Goal: Task Accomplishment & Management: Use online tool/utility

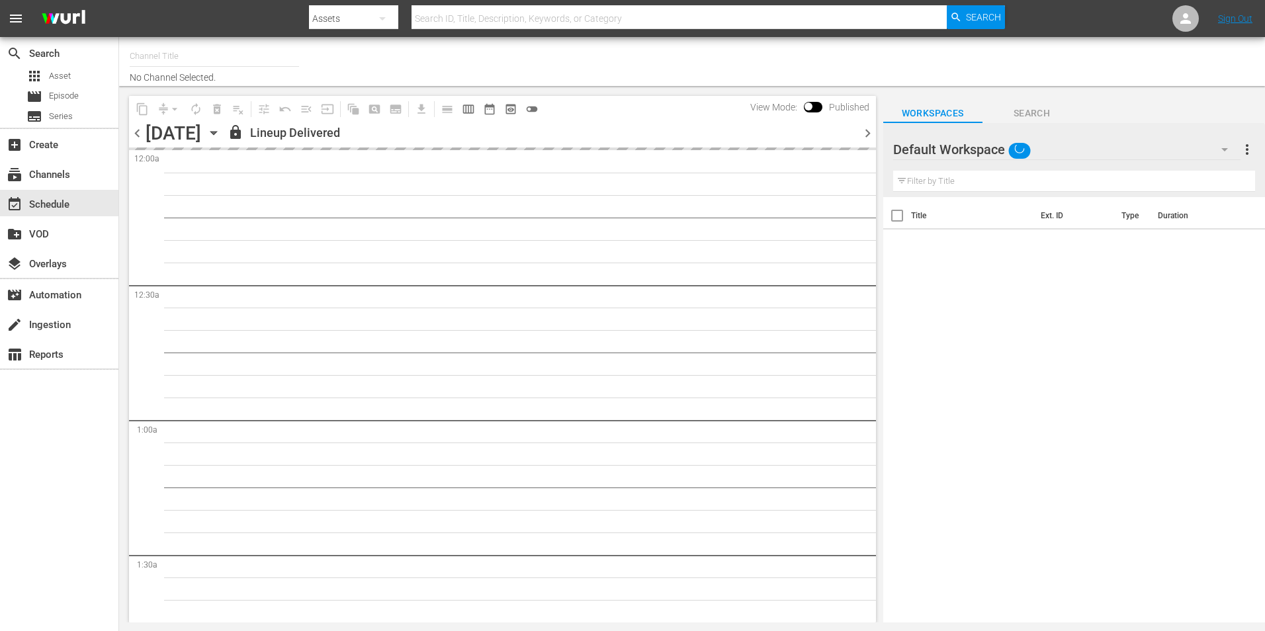
type input "Popflix (1068)"
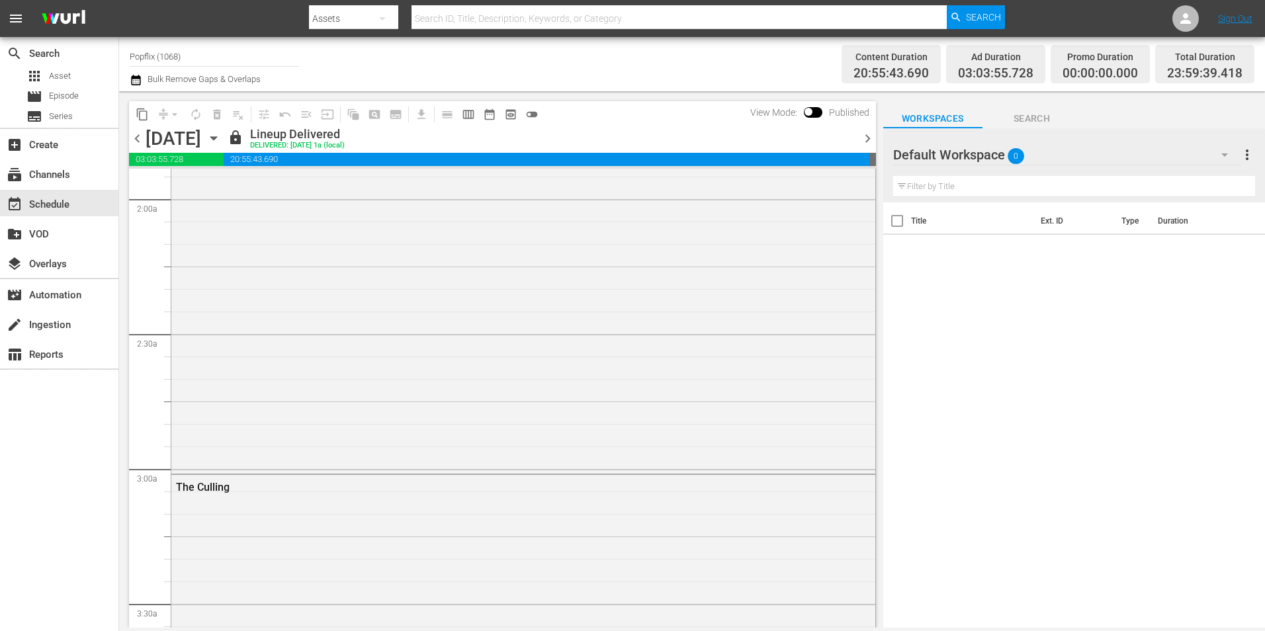
scroll to position [595, 0]
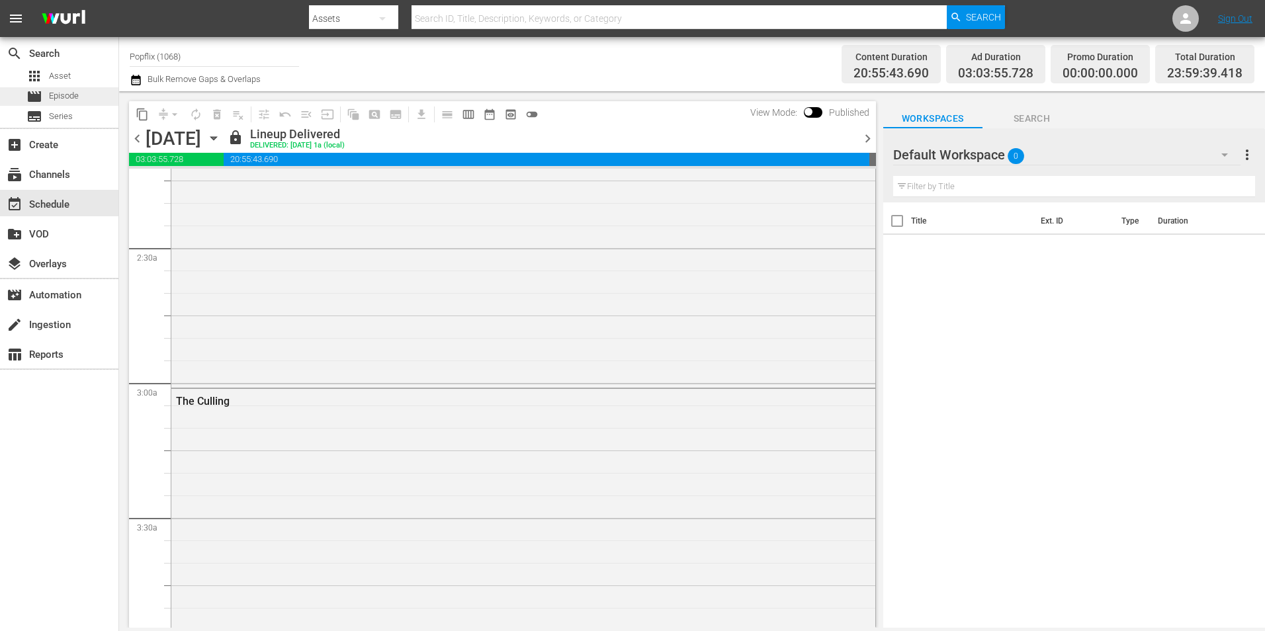
click at [69, 99] on span "Episode" at bounding box center [64, 95] width 30 height 13
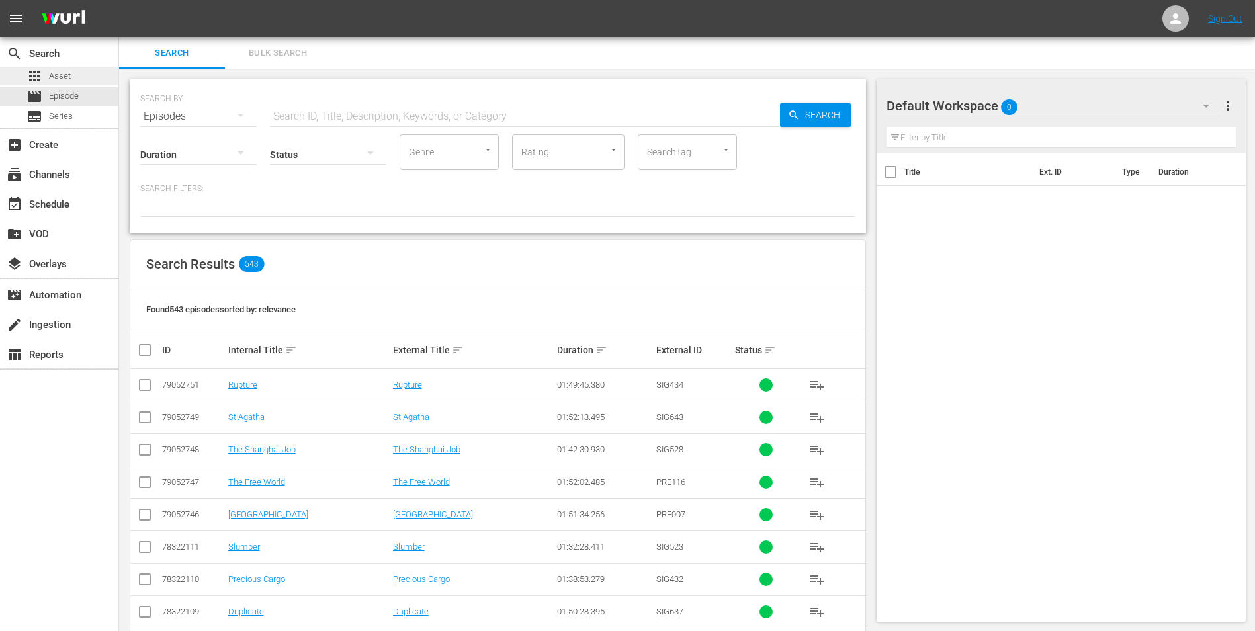
click at [69, 83] on div "apps Asset" at bounding box center [48, 76] width 44 height 19
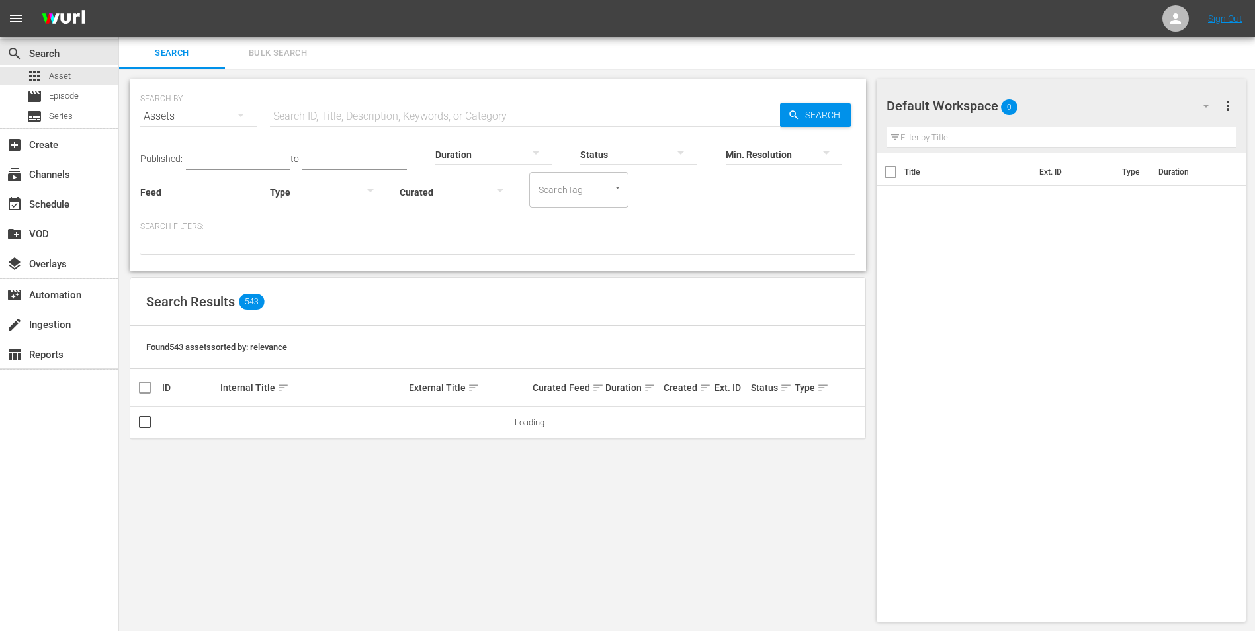
click at [247, 63] on button "Bulk Search" at bounding box center [278, 53] width 106 height 32
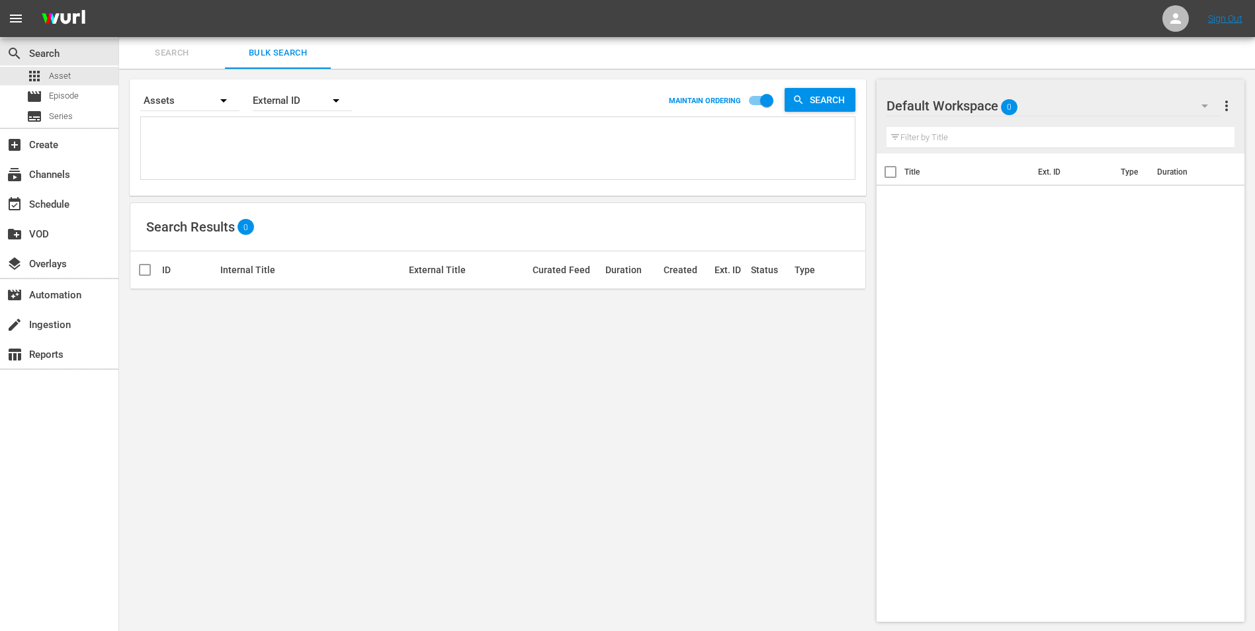
click at [283, 99] on div "External ID" at bounding box center [302, 100] width 99 height 37
click at [278, 184] on div "Title" at bounding box center [295, 179] width 53 height 21
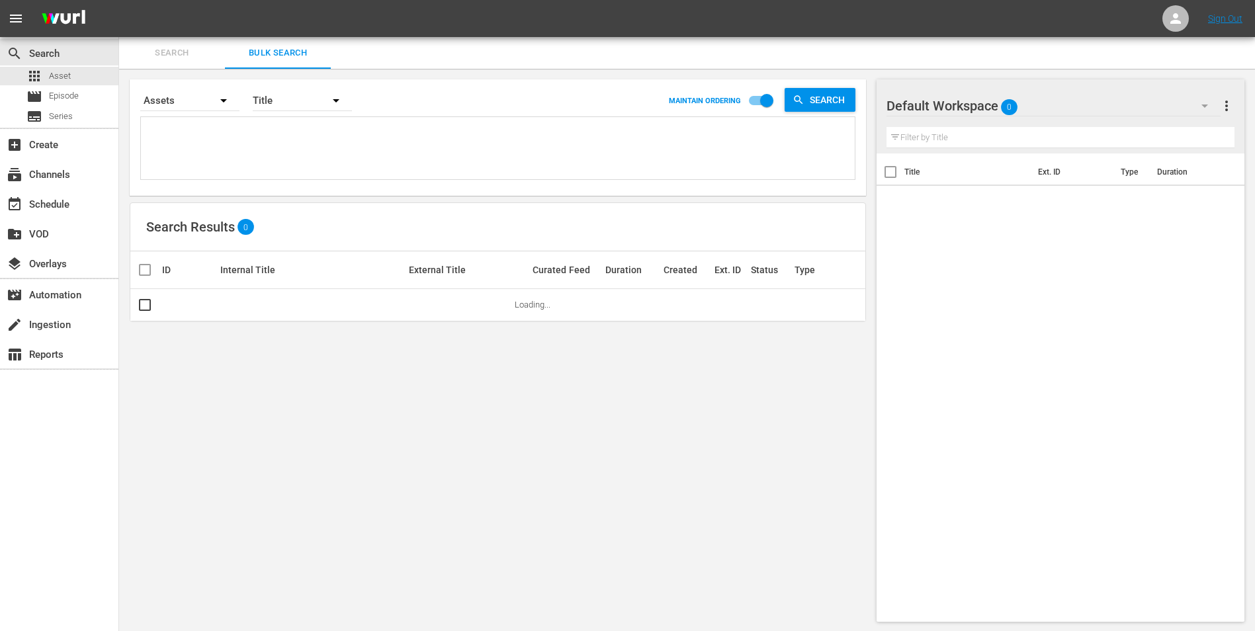
click at [227, 150] on div "External ID Wurl ID Title" at bounding box center [627, 315] width 1255 height 631
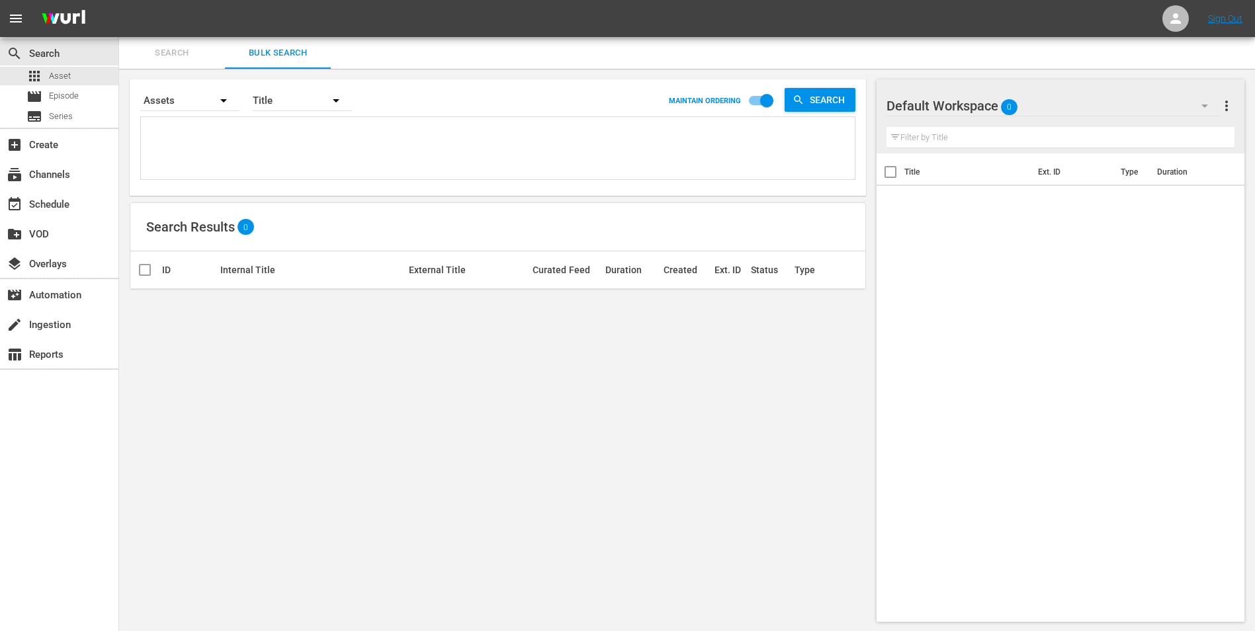
click at [183, 125] on textarea at bounding box center [499, 150] width 710 height 60
type textarea "e"
type textarea "ed"
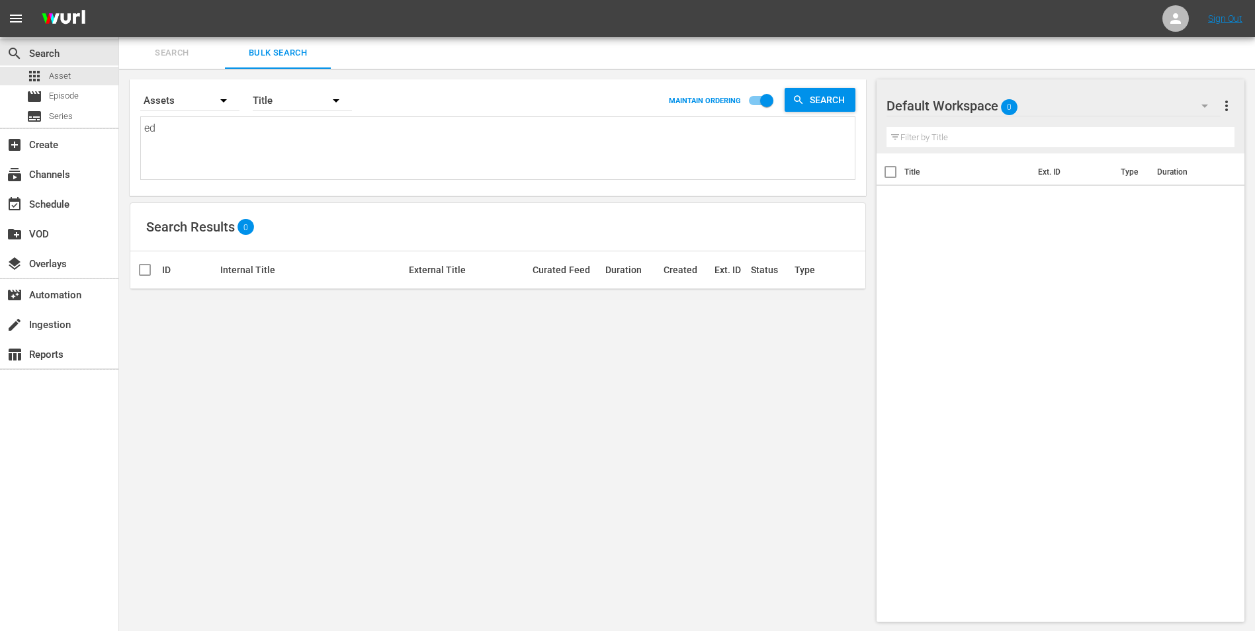
type textarea "ede"
type textarea "eden"
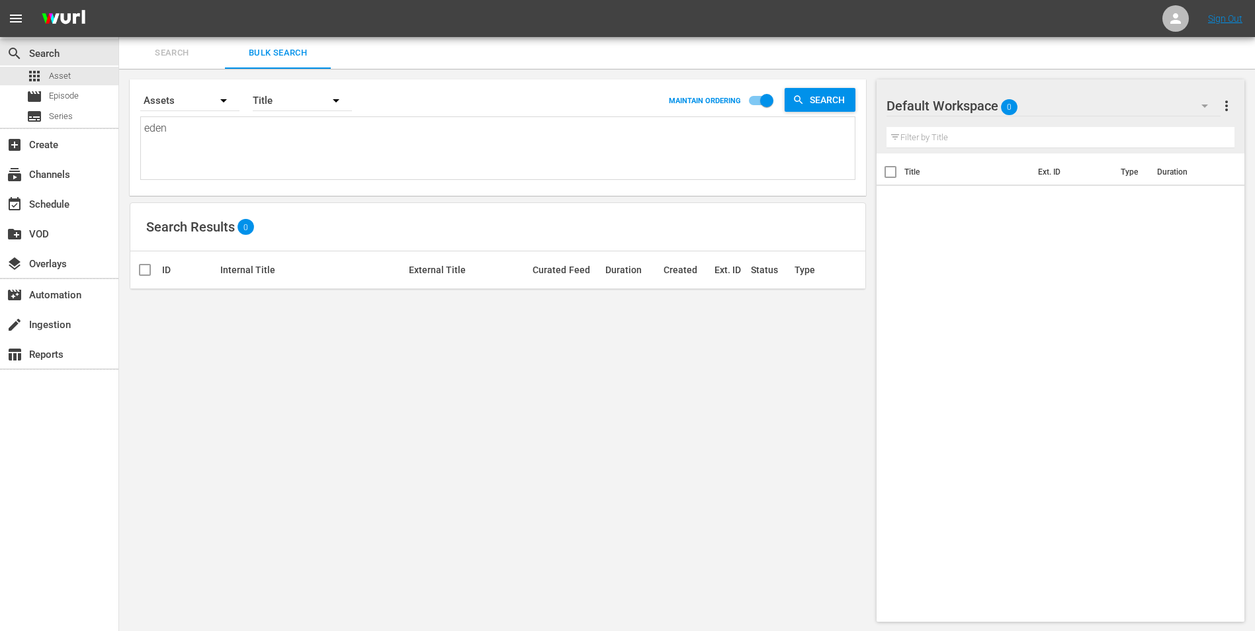
type textarea "eden"
type textarea "eden l"
type textarea "eden lo"
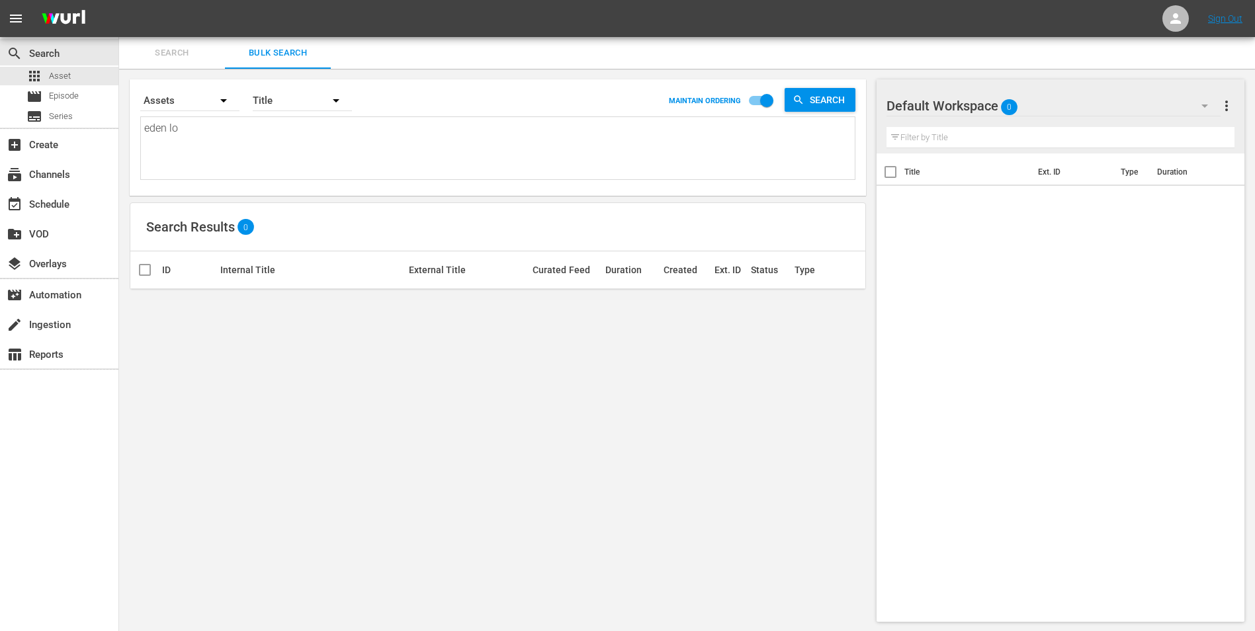
type textarea "eden lod"
type textarea "eden lodg"
type textarea "[PERSON_NAME]"
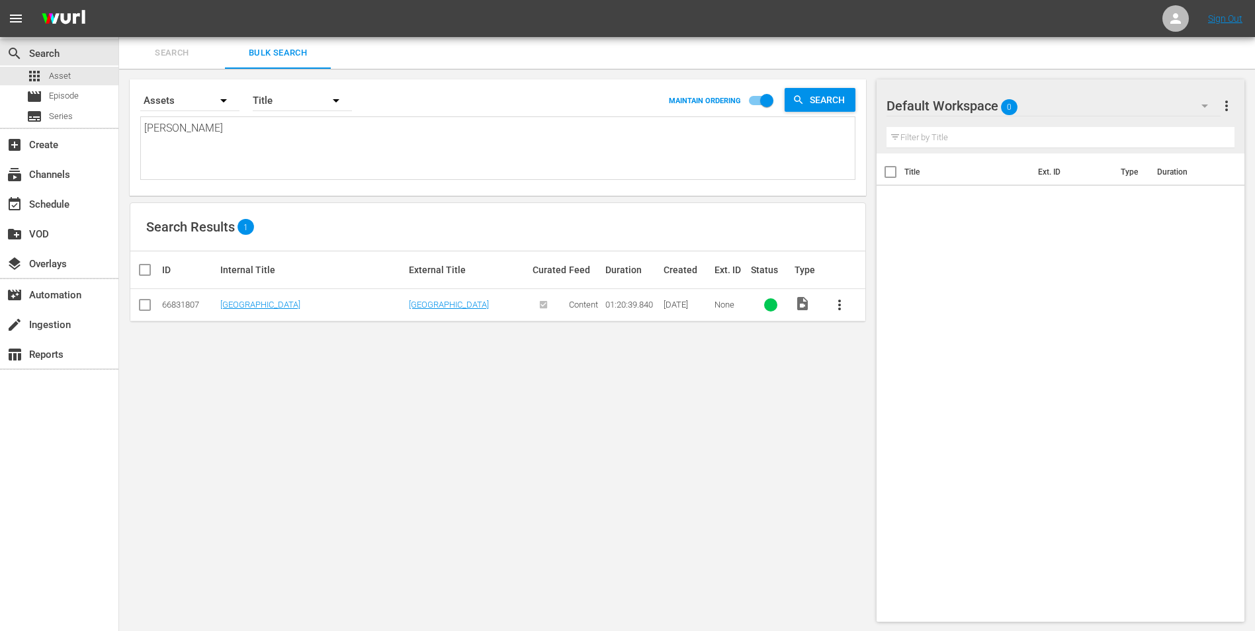
type textarea "[PERSON_NAME]"
click at [145, 301] on input "checkbox" at bounding box center [145, 308] width 16 height 16
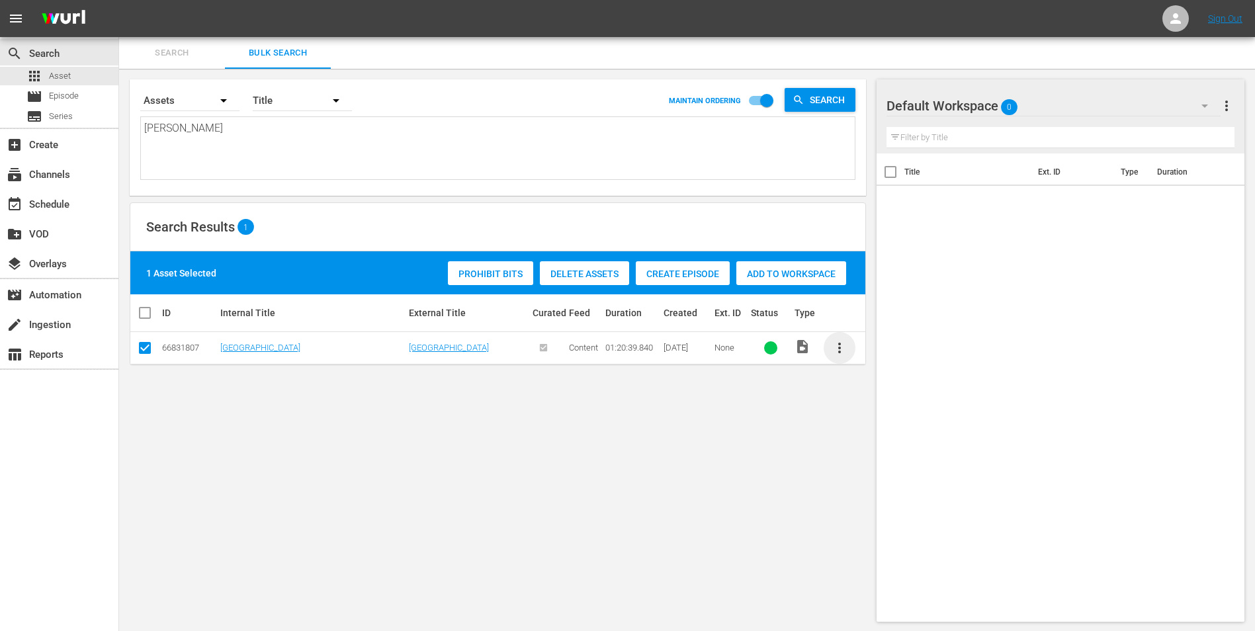
click at [839, 347] on span "more_vert" at bounding box center [839, 348] width 16 height 16
click at [810, 448] on div "Search By Assets Order By Title MAINTAIN ORDERING Search eden lodge eden lodge …" at bounding box center [497, 351] width 757 height 564
click at [147, 353] on input "checkbox" at bounding box center [145, 351] width 16 height 16
checkbox input "false"
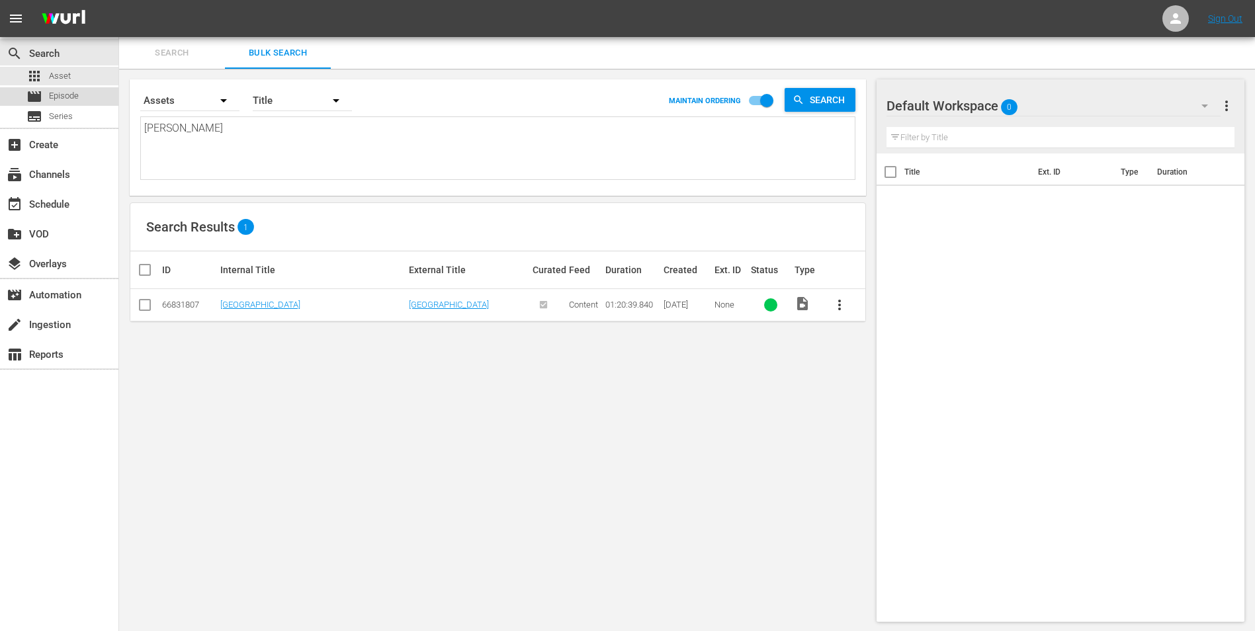
click at [62, 97] on span "Episode" at bounding box center [64, 95] width 30 height 13
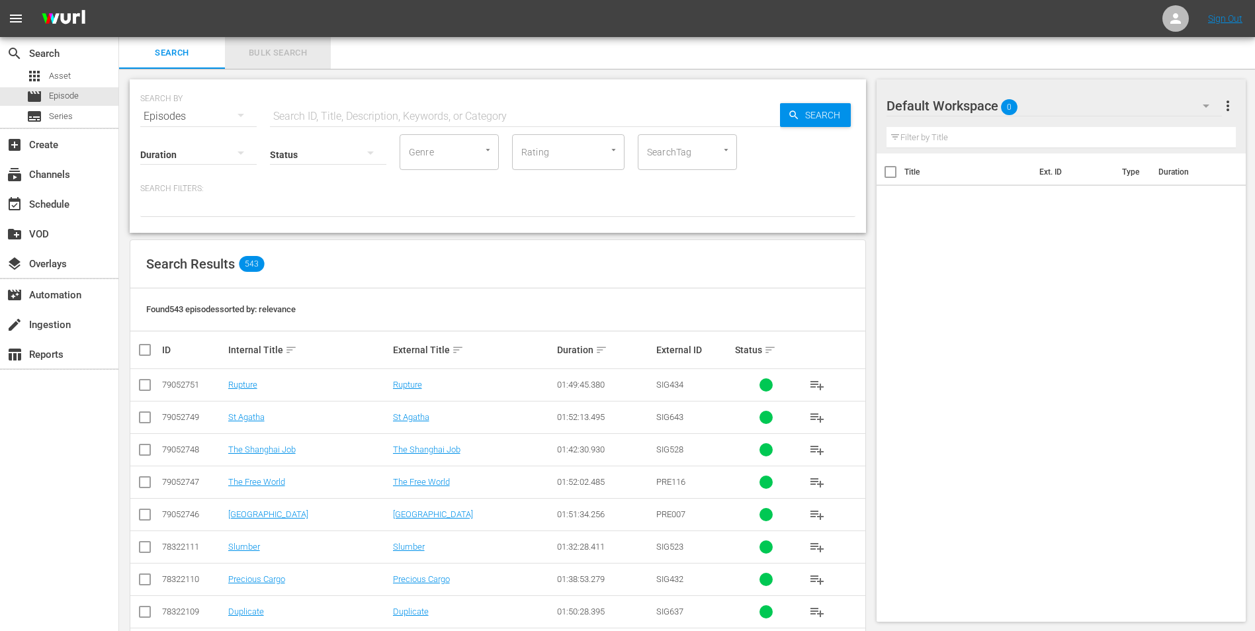
click at [294, 53] on span "Bulk Search" at bounding box center [278, 53] width 90 height 15
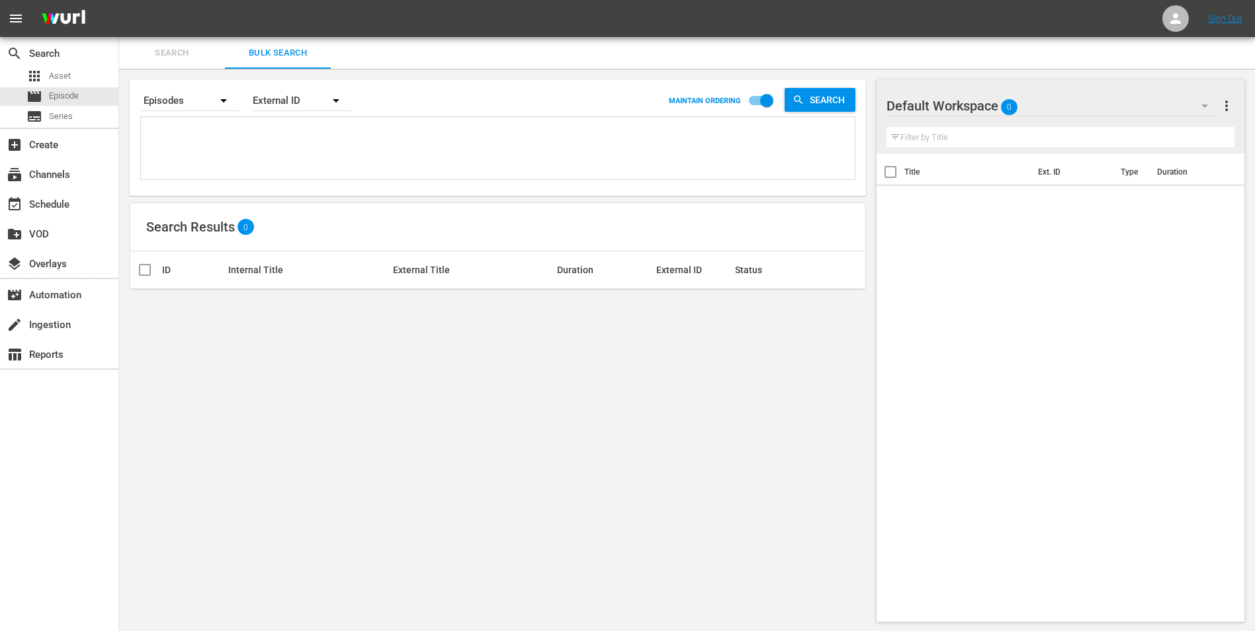
click at [228, 164] on textarea at bounding box center [499, 150] width 710 height 60
type textarea "e"
type textarea "ed"
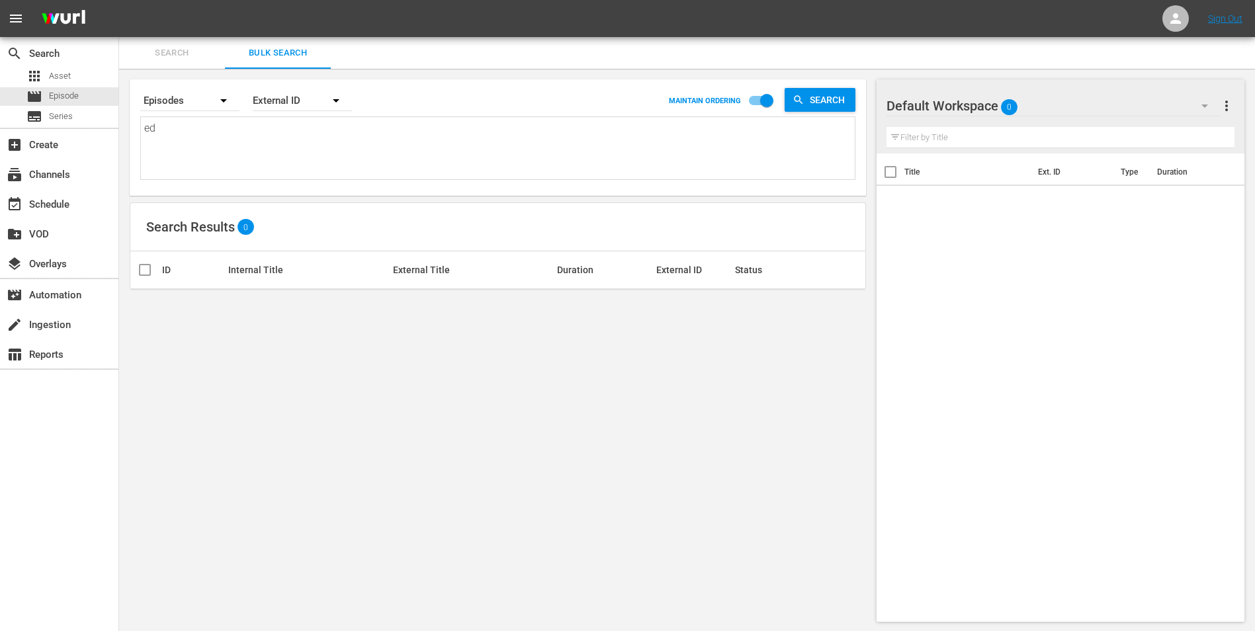
type textarea "ede"
type textarea "eden"
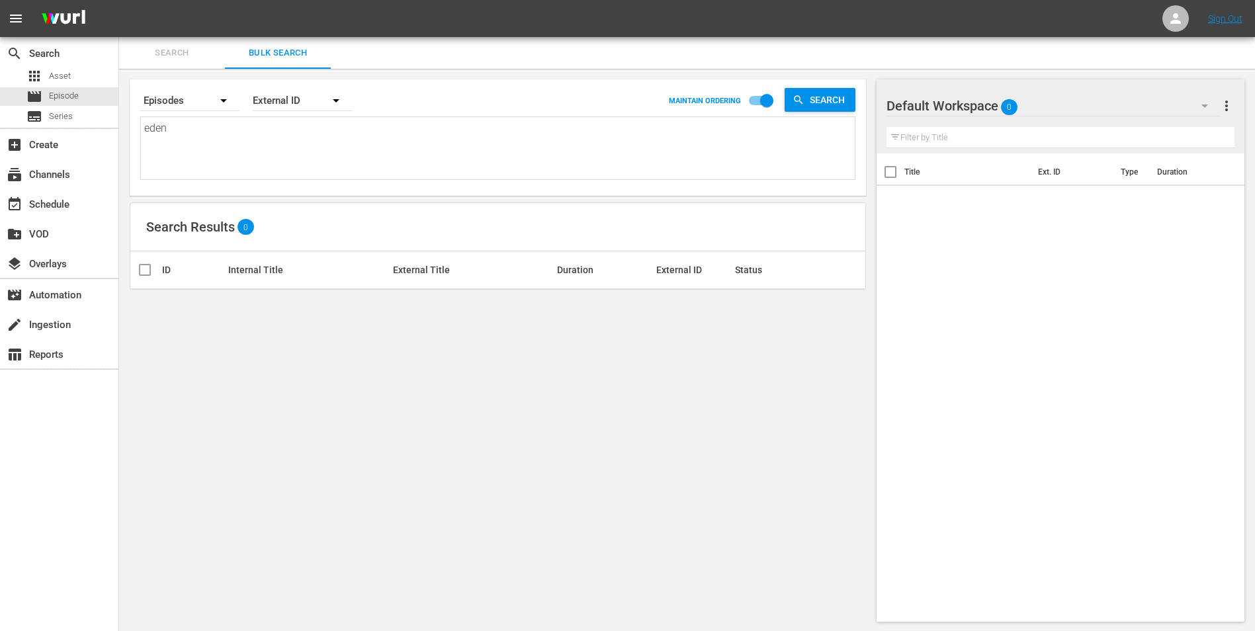
type textarea "eden"
type textarea "eden l"
type textarea "eden lo"
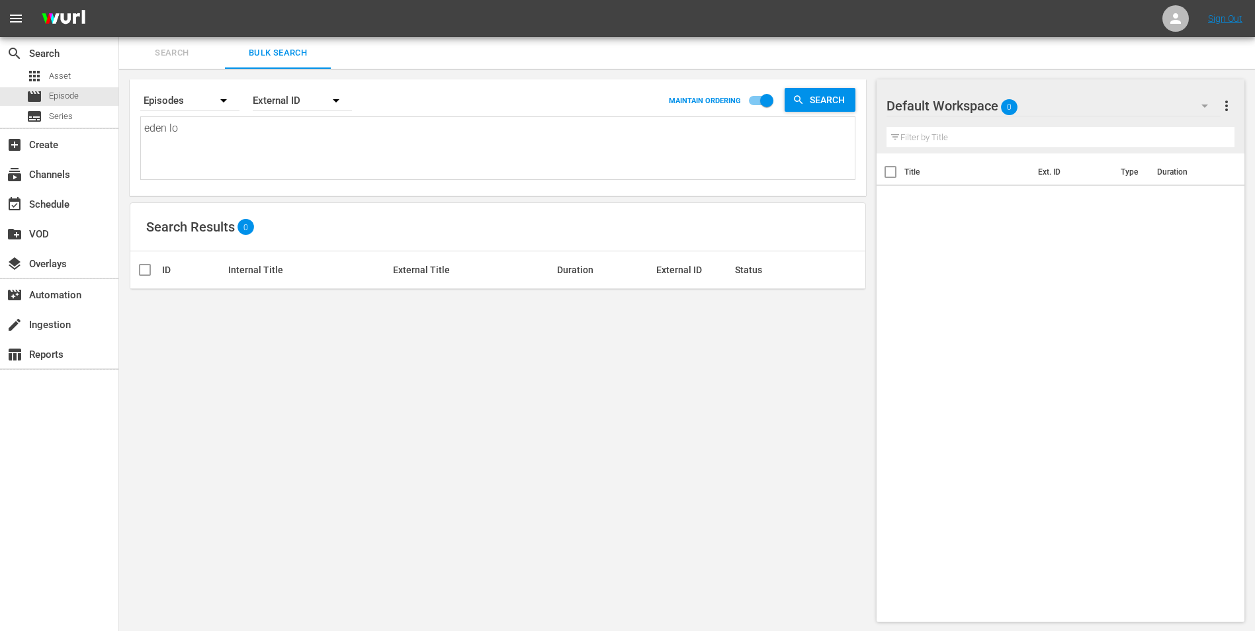
type textarea "eden lod"
type textarea "eden lodg"
type textarea "[PERSON_NAME]"
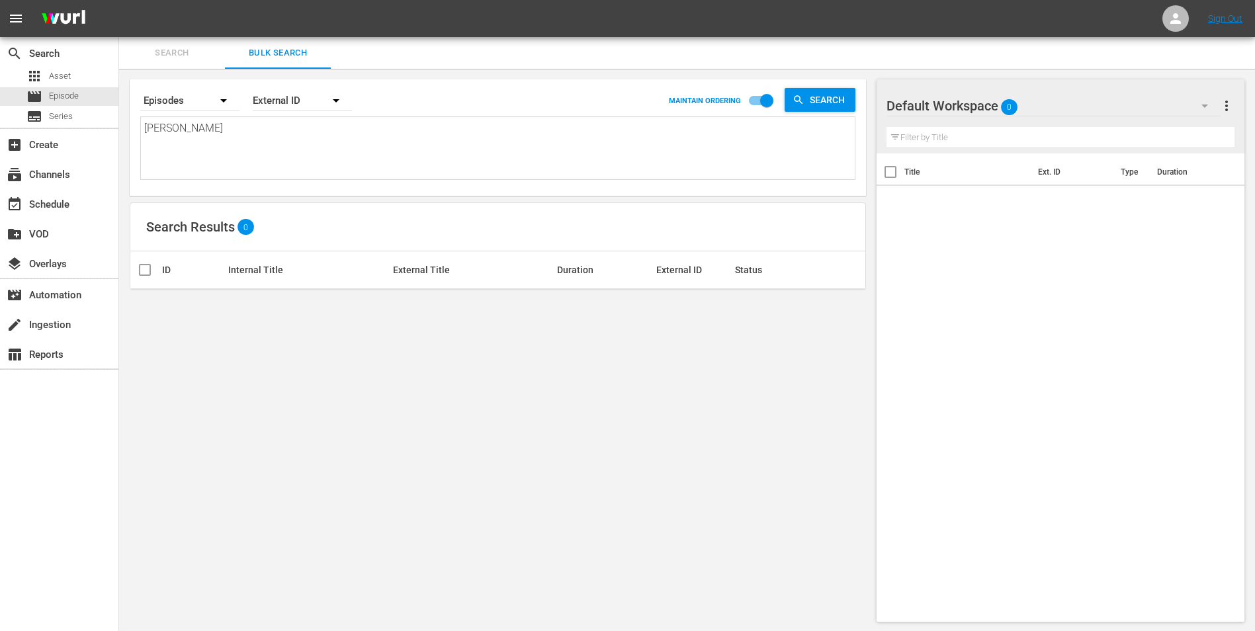
type textarea "[PERSON_NAME]"
click at [204, 382] on div "Search By Episodes Order By External ID MAINTAIN ORDERING Search eden lodge ede…" at bounding box center [497, 351] width 757 height 564
click at [290, 93] on div "External ID" at bounding box center [302, 100] width 99 height 37
click at [311, 175] on div "Title" at bounding box center [295, 179] width 53 height 21
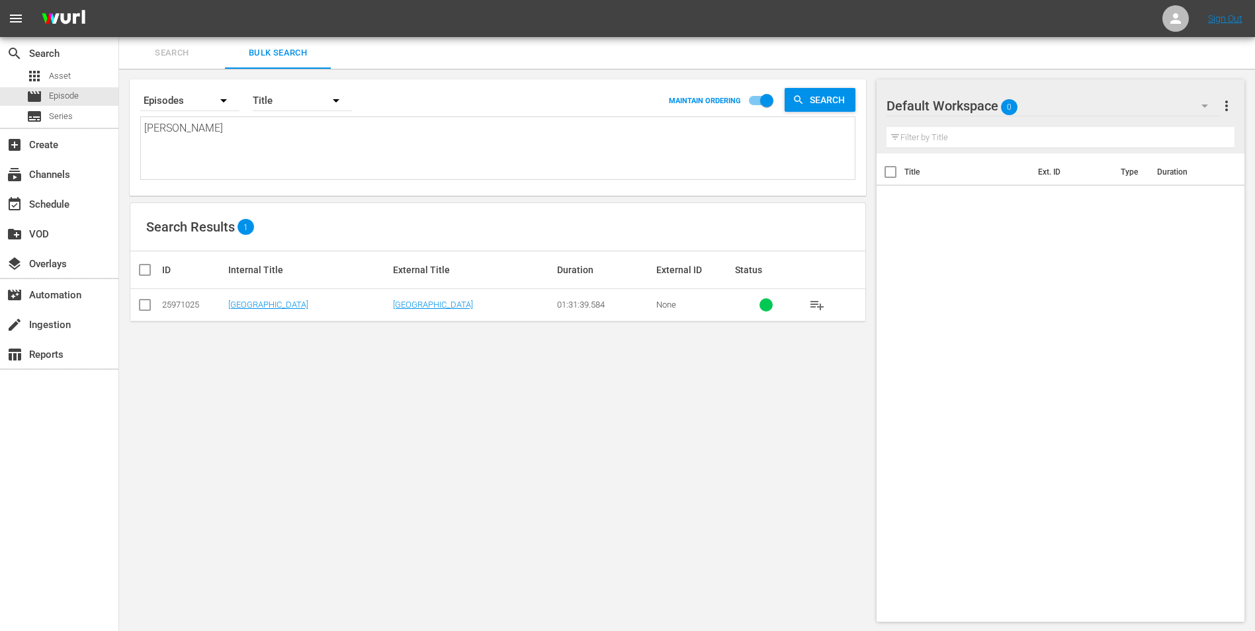
click at [143, 308] on input "checkbox" at bounding box center [145, 308] width 16 height 16
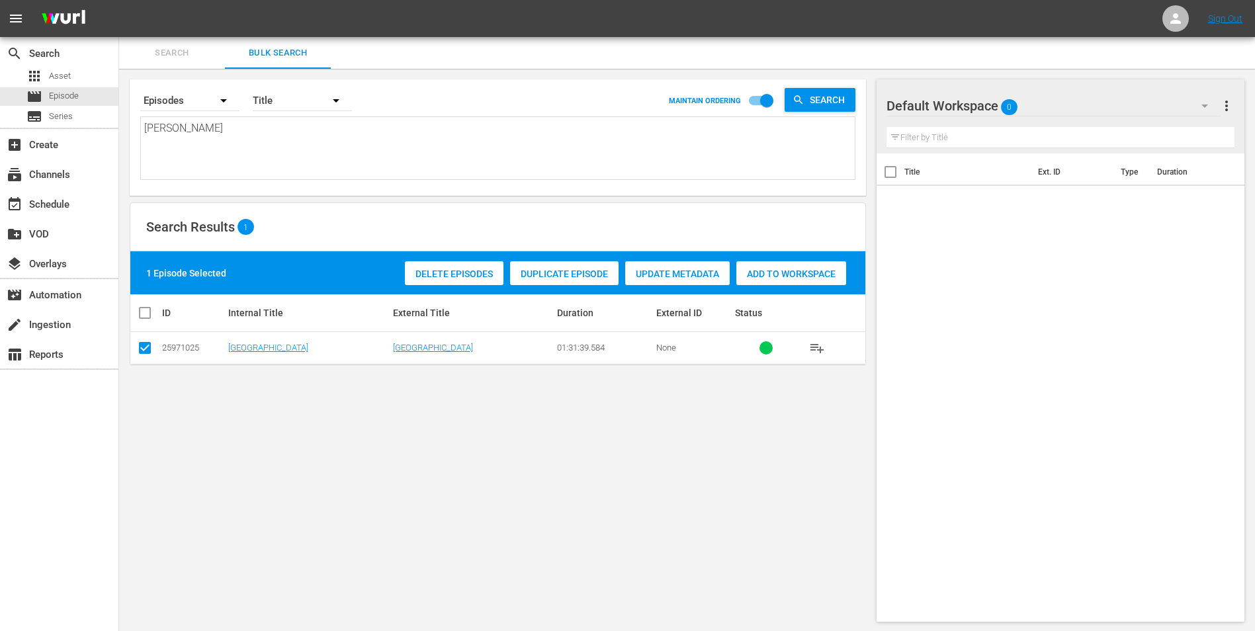
click at [155, 347] on td at bounding box center [145, 348] width 30 height 32
click at [149, 344] on input "checkbox" at bounding box center [145, 351] width 16 height 16
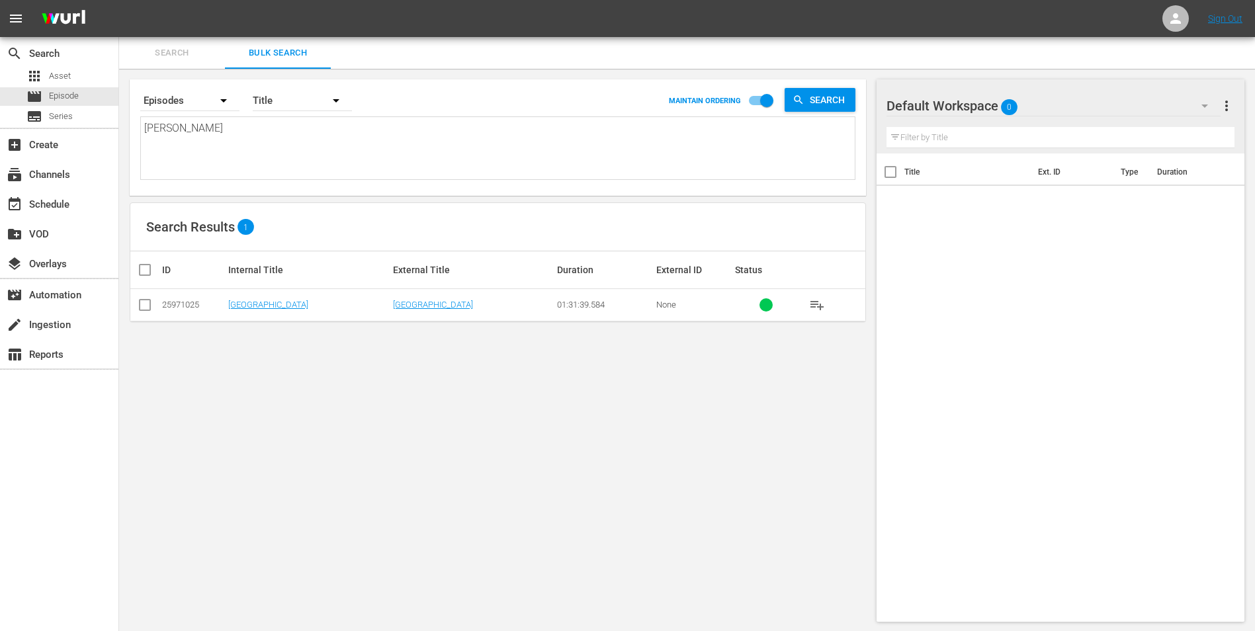
click at [146, 306] on input "checkbox" at bounding box center [145, 308] width 16 height 16
checkbox input "true"
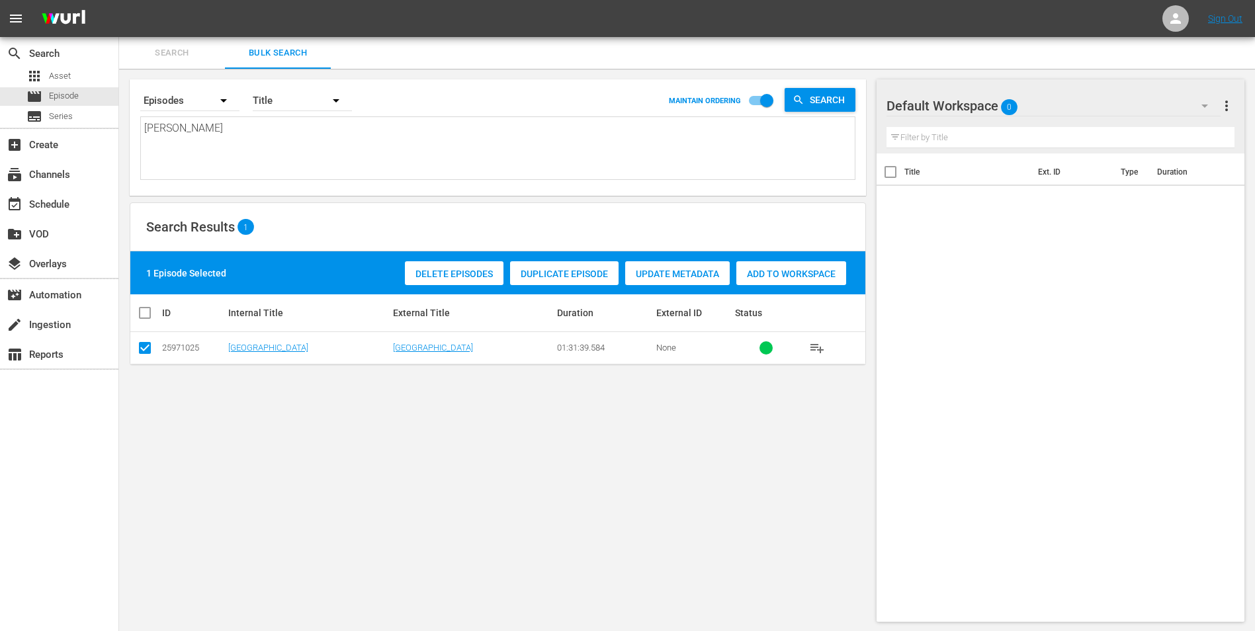
click at [464, 263] on div "Delete Episodes" at bounding box center [454, 273] width 99 height 25
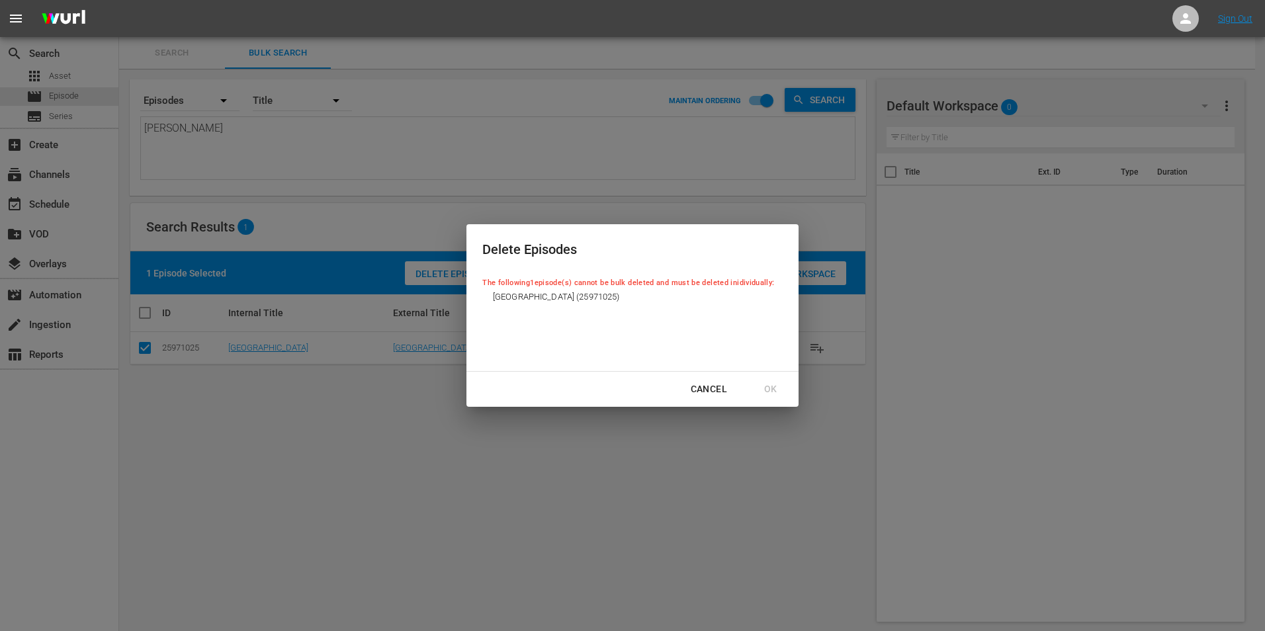
click at [714, 391] on div "Cancel" at bounding box center [709, 389] width 58 height 17
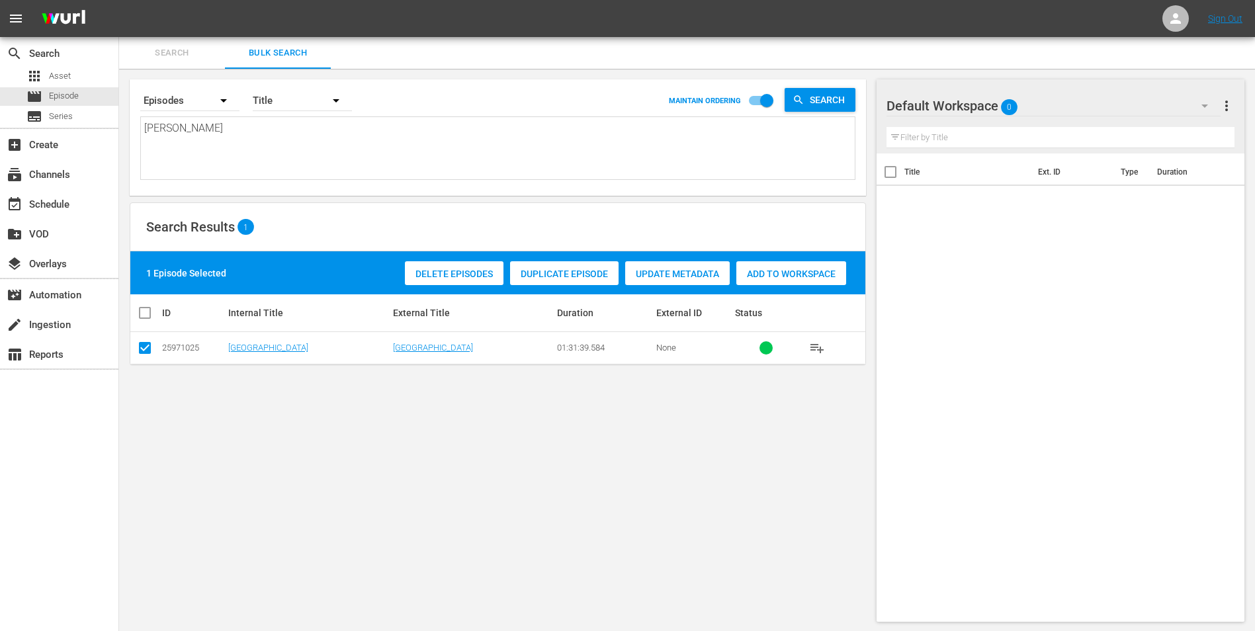
click at [155, 319] on input "checkbox" at bounding box center [150, 313] width 26 height 16
click at [152, 320] on input "checkbox" at bounding box center [150, 313] width 26 height 16
checkbox input "false"
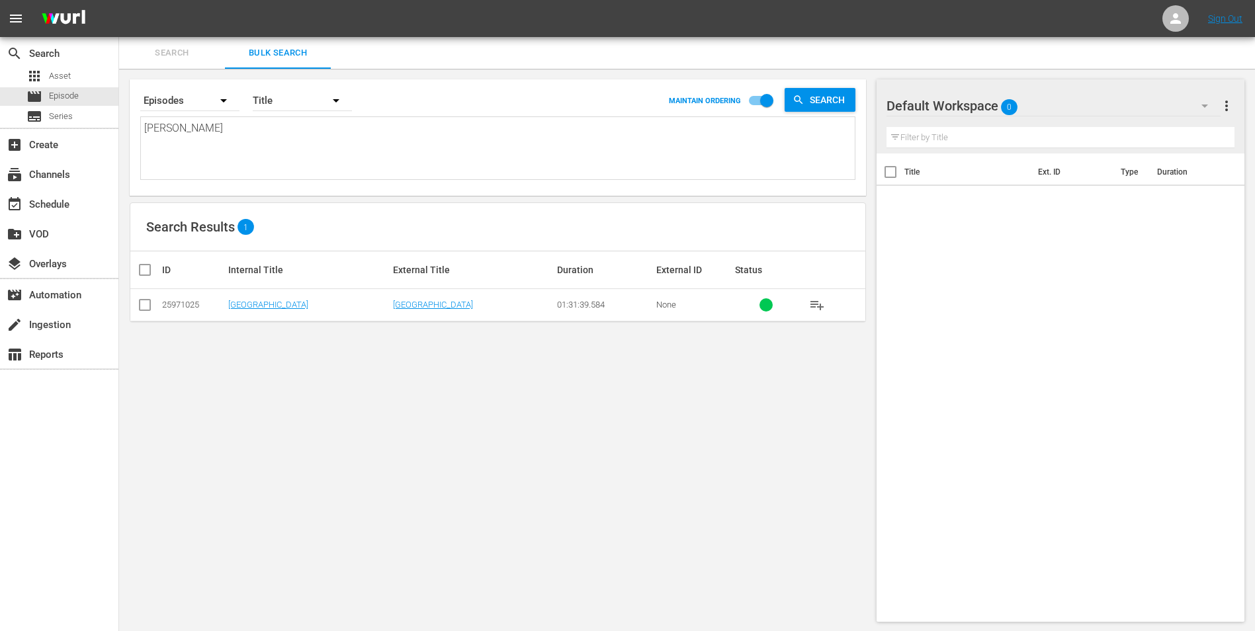
click at [157, 309] on td at bounding box center [145, 305] width 30 height 32
click at [146, 309] on input "checkbox" at bounding box center [145, 308] width 16 height 16
checkbox input "true"
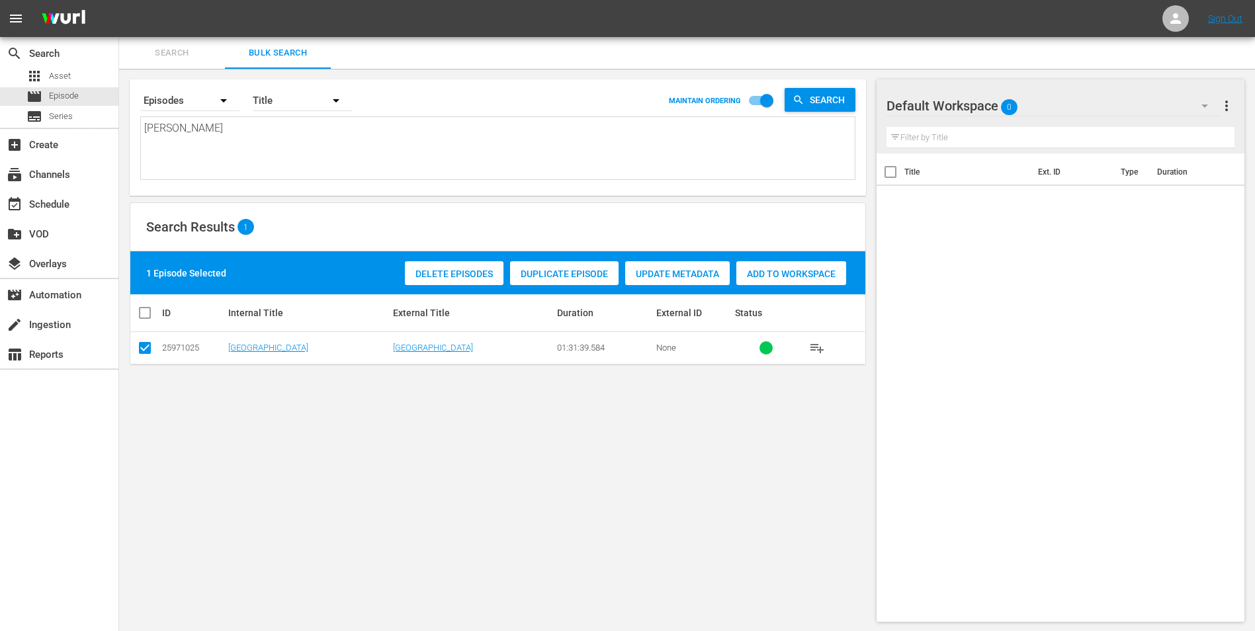
click at [435, 282] on div "Delete Episodes" at bounding box center [454, 273] width 99 height 25
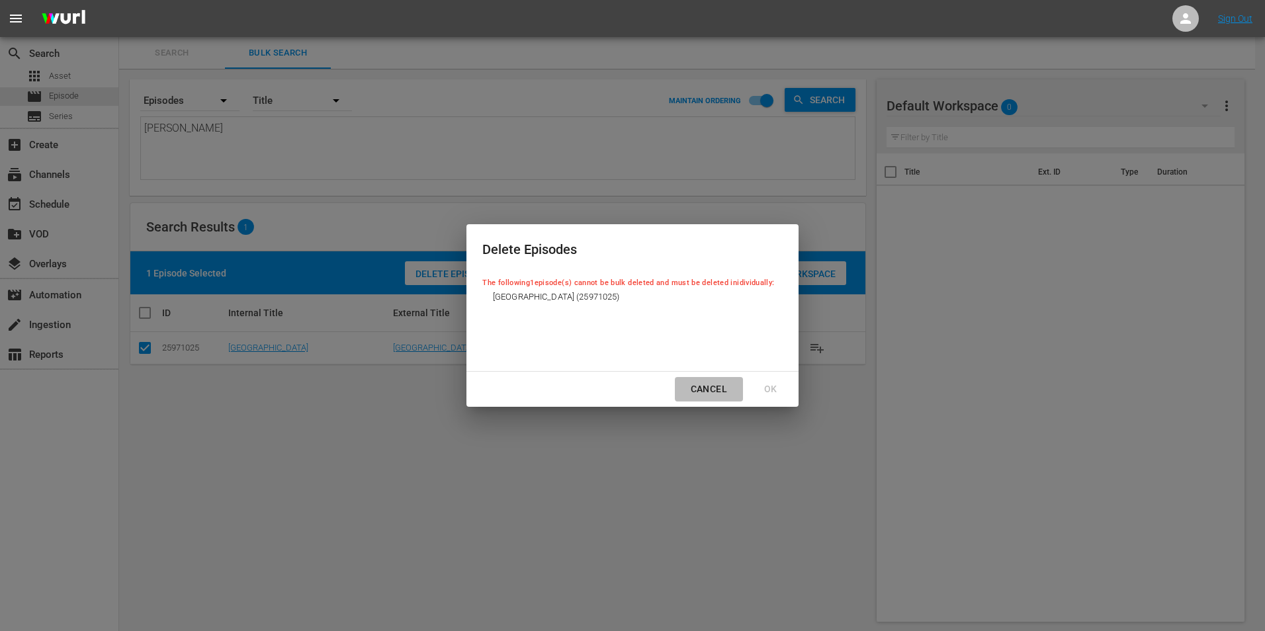
click at [722, 392] on div "Cancel" at bounding box center [709, 389] width 58 height 17
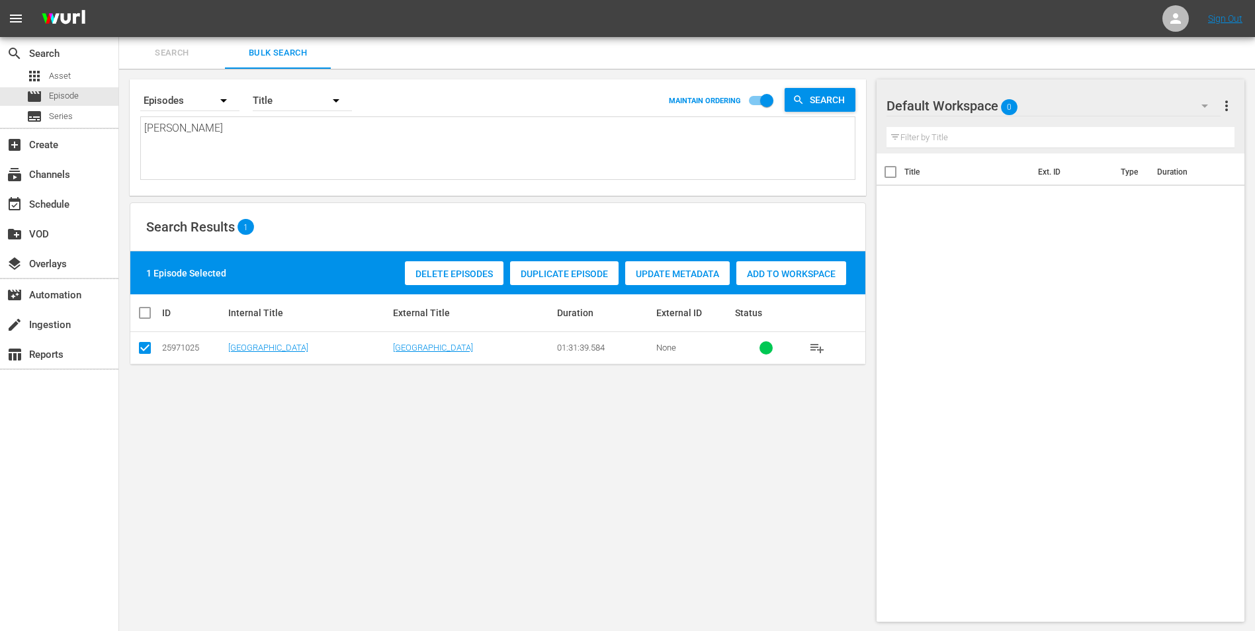
click at [226, 125] on textarea "[PERSON_NAME]" at bounding box center [499, 150] width 710 height 60
click at [167, 58] on span "Search" at bounding box center [172, 53] width 90 height 15
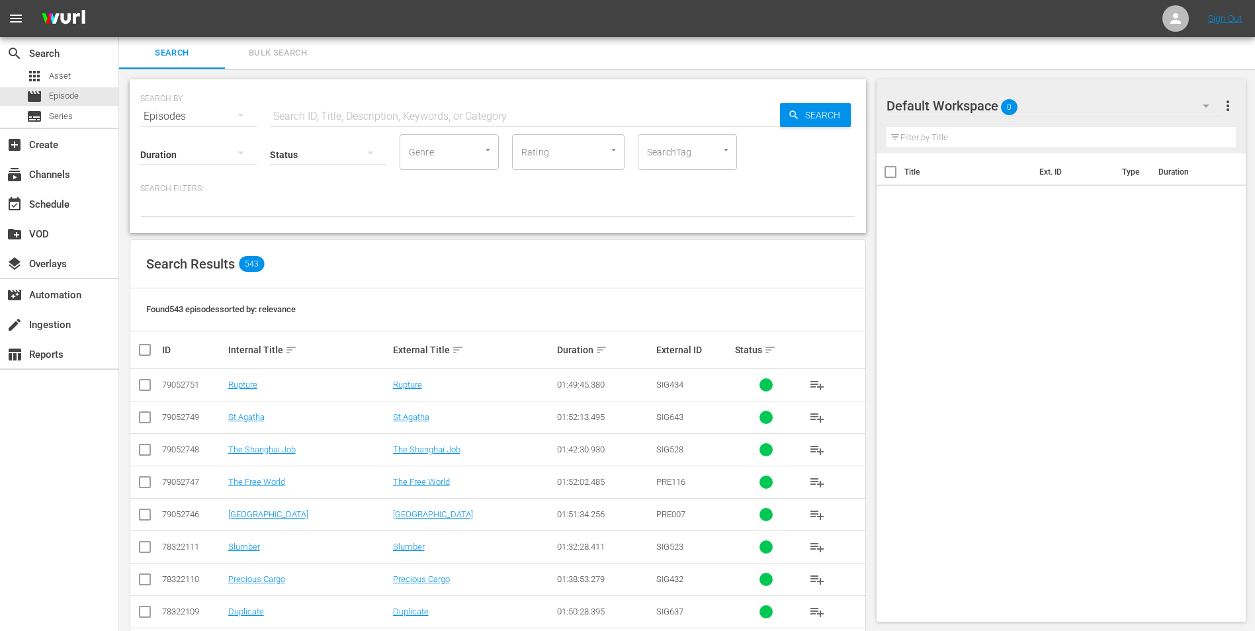
click at [312, 118] on input "text" at bounding box center [525, 117] width 510 height 32
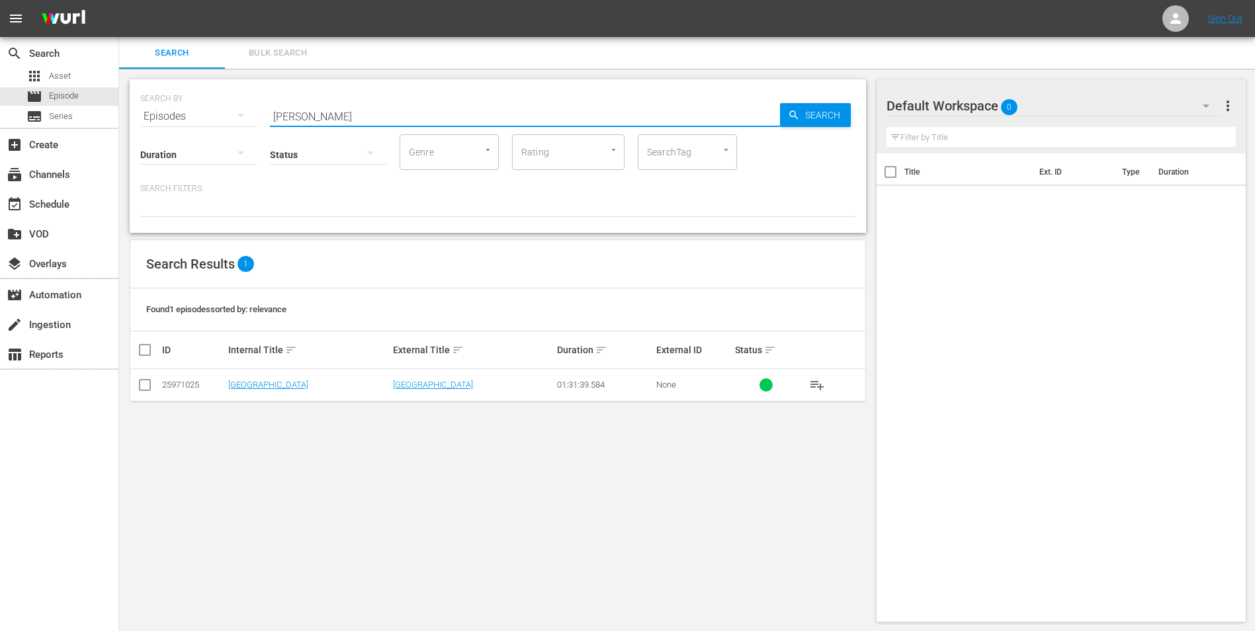
type input "[PERSON_NAME]"
click at [141, 377] on icon at bounding box center [145, 385] width 16 height 16
click at [142, 390] on input "checkbox" at bounding box center [145, 388] width 16 height 16
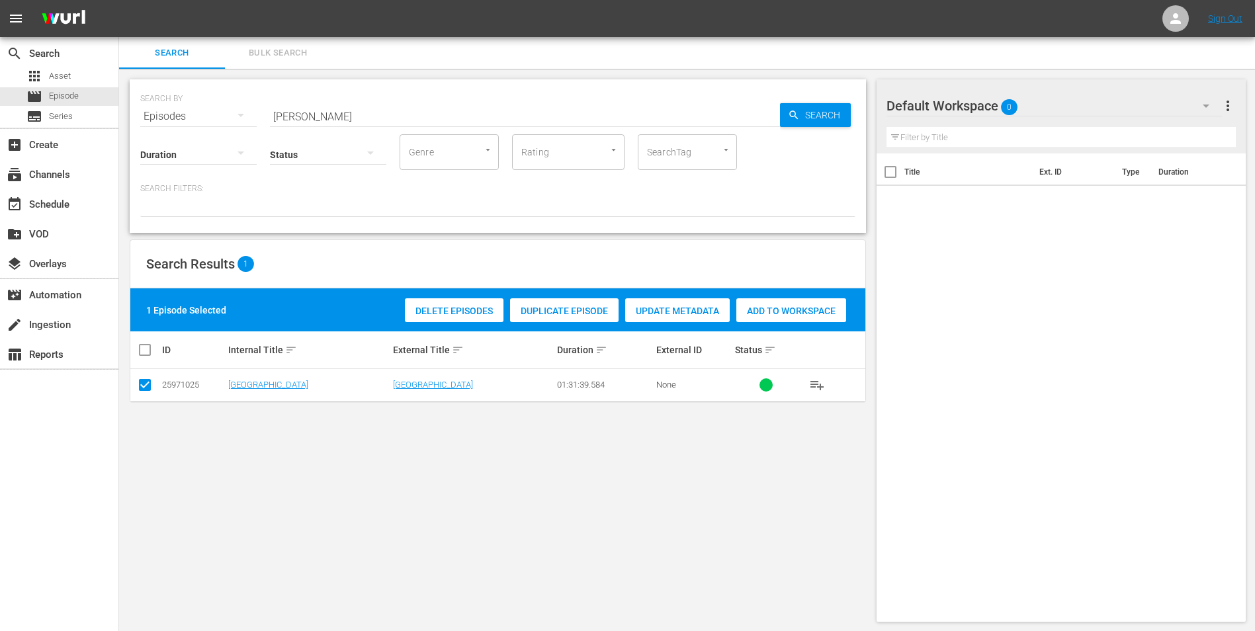
click at [442, 310] on span "Delete Episodes" at bounding box center [454, 311] width 99 height 11
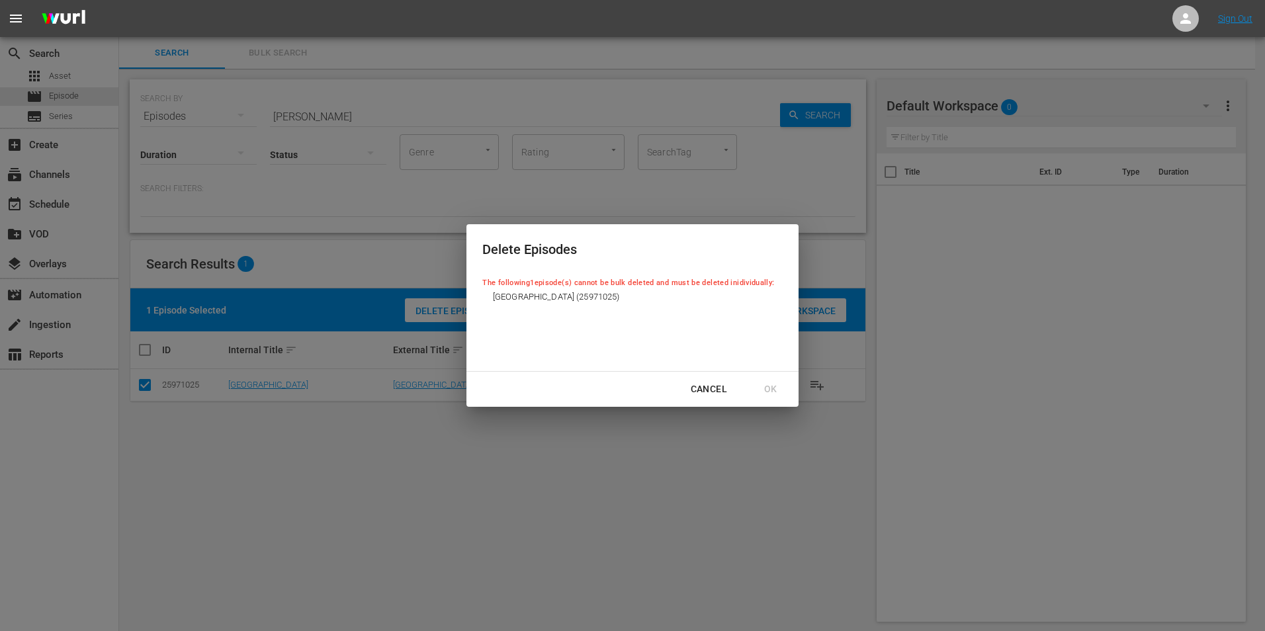
click at [722, 392] on div "Cancel" at bounding box center [709, 389] width 58 height 17
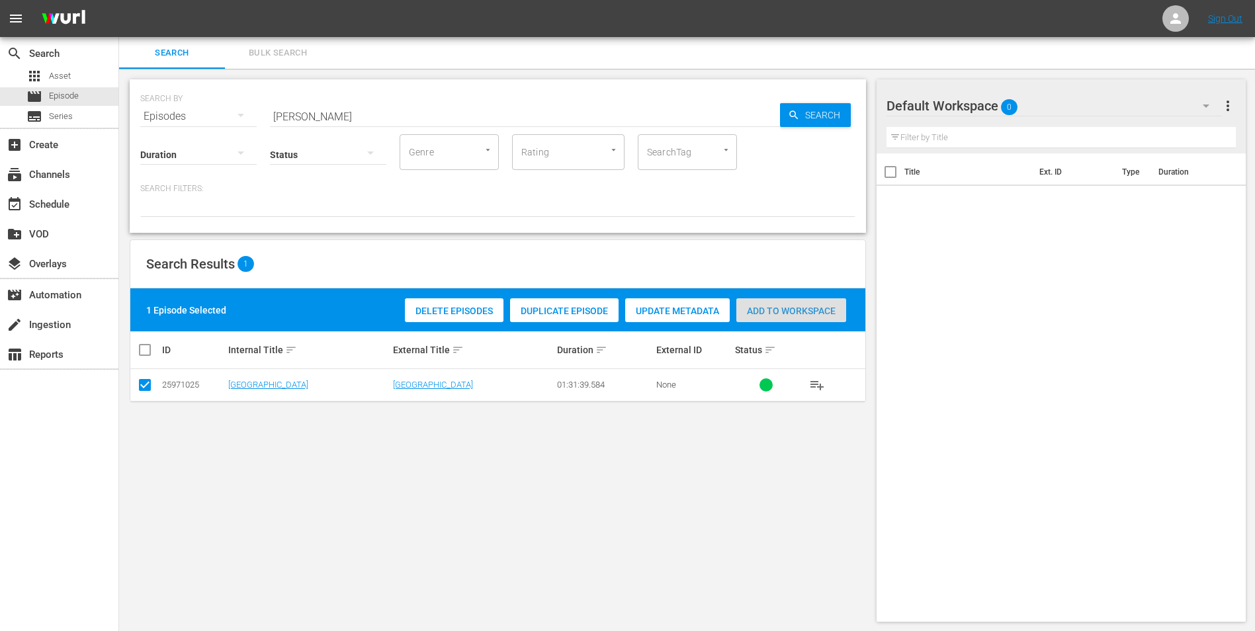
click at [826, 304] on div "Add to Workspace" at bounding box center [791, 310] width 110 height 25
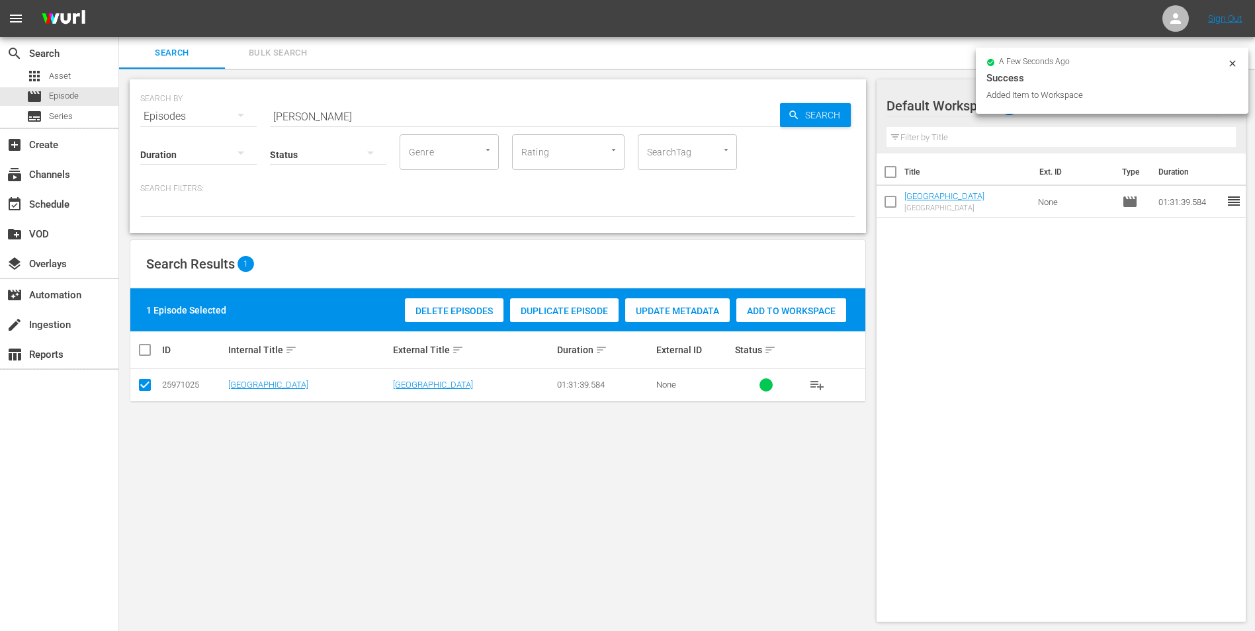
click at [1010, 197] on span "reorder" at bounding box center [1234, 201] width 16 height 16
click at [1010, 200] on span "reorder" at bounding box center [1234, 201] width 16 height 16
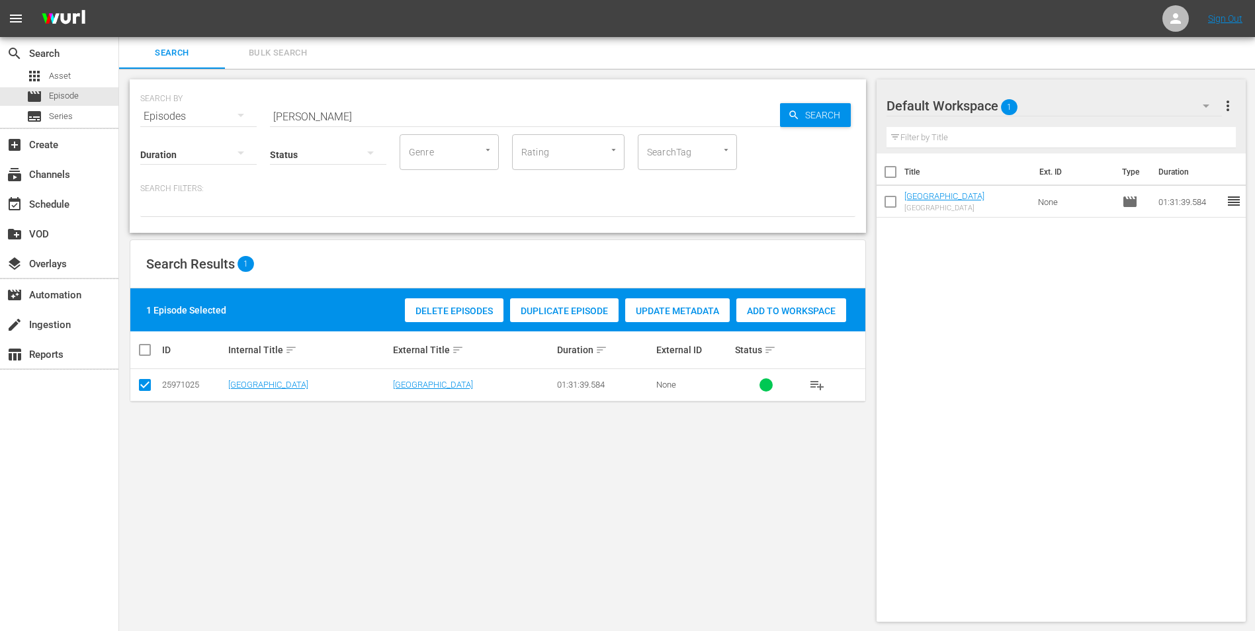
click at [437, 322] on div "Delete Episodes Duplicate Episode Update Metadata Add to Workspace" at bounding box center [626, 310] width 448 height 30
click at [443, 318] on div "Delete Episodes" at bounding box center [454, 310] width 99 height 25
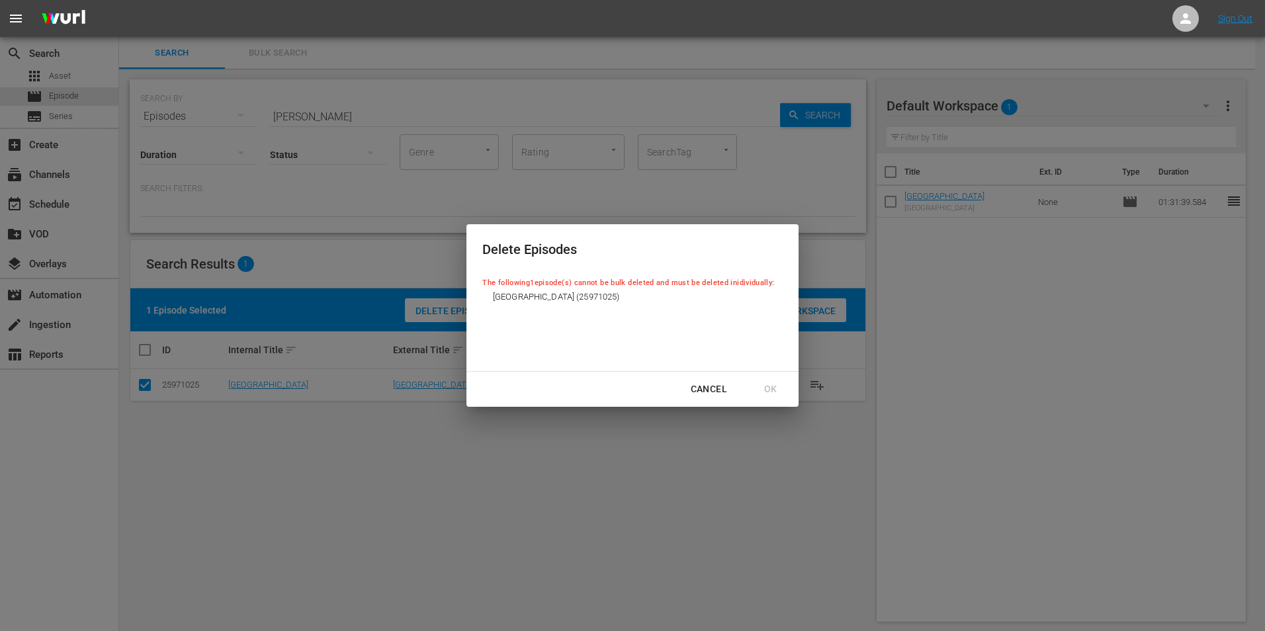
click at [713, 397] on div "Cancel" at bounding box center [709, 389] width 58 height 17
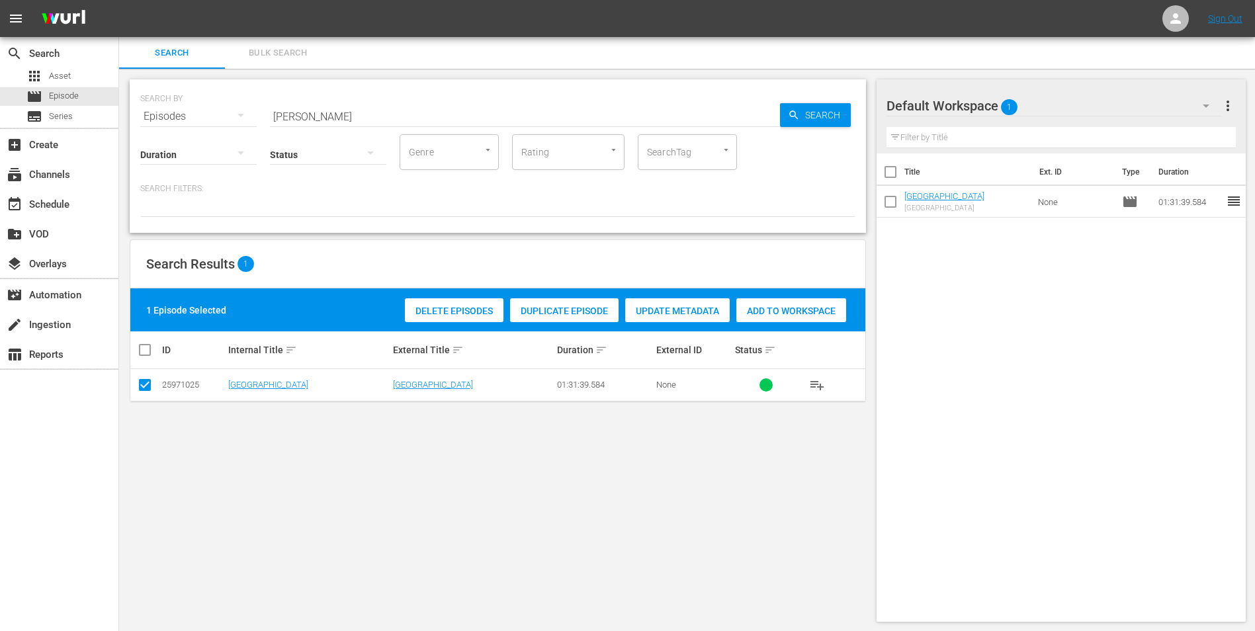
click at [1010, 108] on div "Default Workspace 1 Default more_vert Filter by Title" at bounding box center [1061, 116] width 370 height 74
click at [1010, 108] on span "more_vert" at bounding box center [1228, 106] width 16 height 16
click at [1010, 140] on div "Clear All Workspace Items" at bounding box center [1141, 131] width 155 height 24
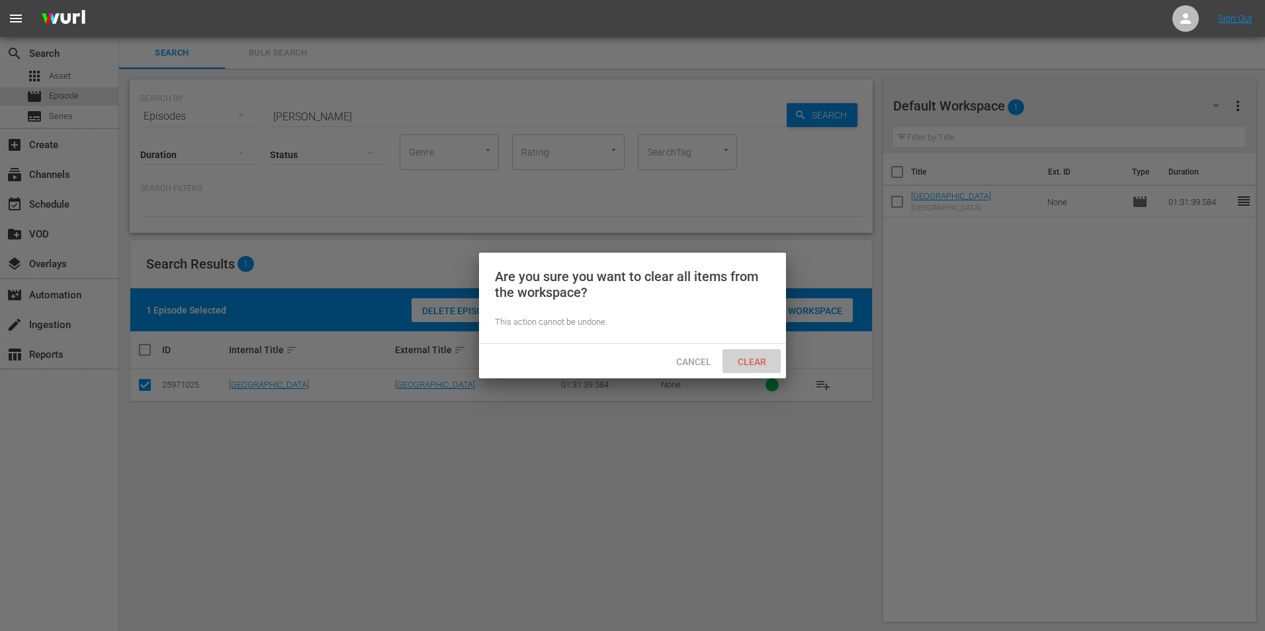
click at [745, 369] on div "Clear" at bounding box center [751, 361] width 58 height 24
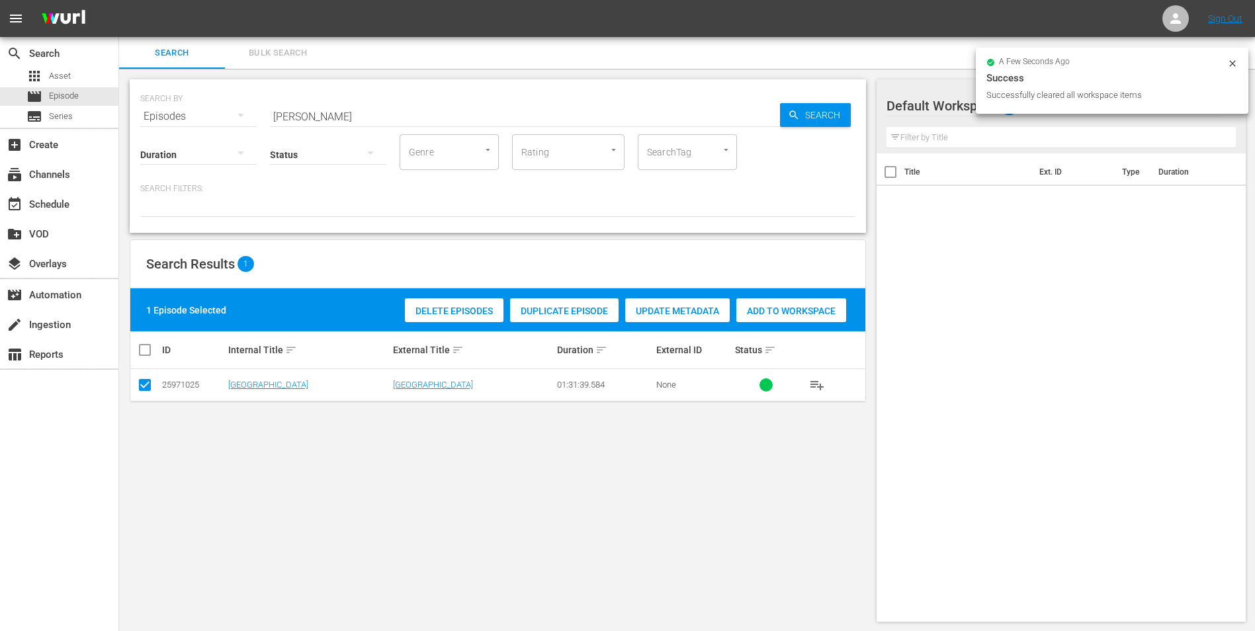
click at [466, 472] on div "SEARCH BY Search By Episodes Search ID, Title, Description, Keywords, or Catego…" at bounding box center [497, 351] width 757 height 564
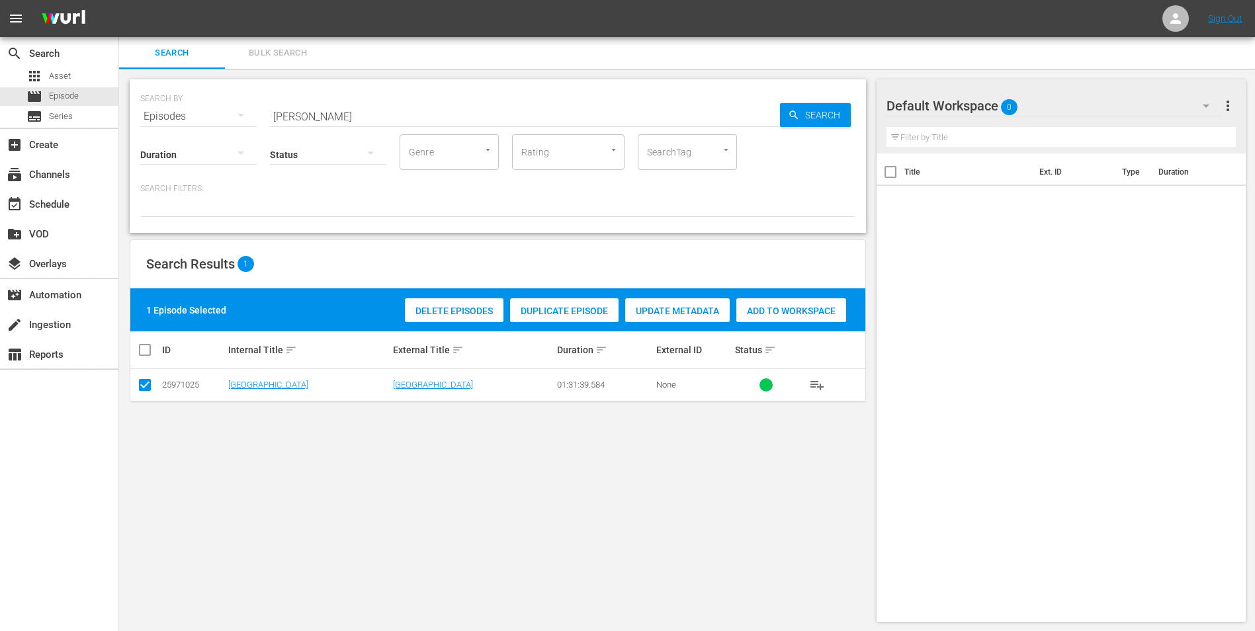
click at [148, 387] on input "checkbox" at bounding box center [145, 388] width 16 height 16
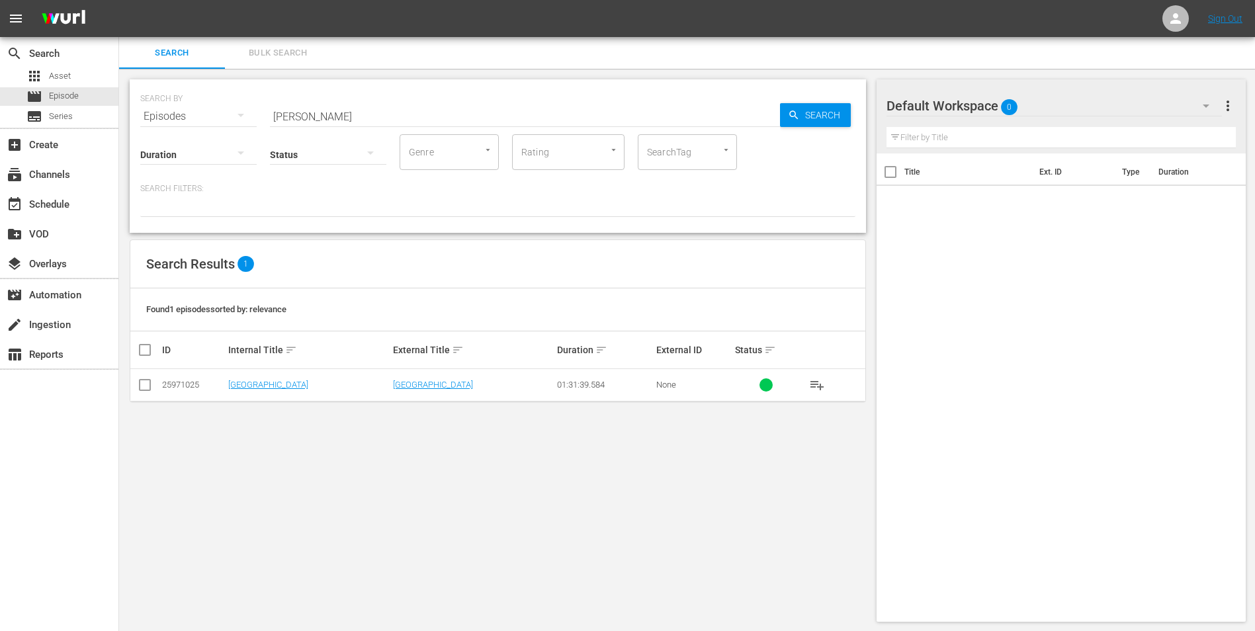
click at [128, 398] on div "SEARCH BY Search By Episodes Search ID, Title, Description, Keywords, or Catego…" at bounding box center [497, 351] width 757 height 564
click at [153, 391] on td at bounding box center [145, 385] width 30 height 32
click at [148, 389] on input "checkbox" at bounding box center [145, 388] width 16 height 16
checkbox input "true"
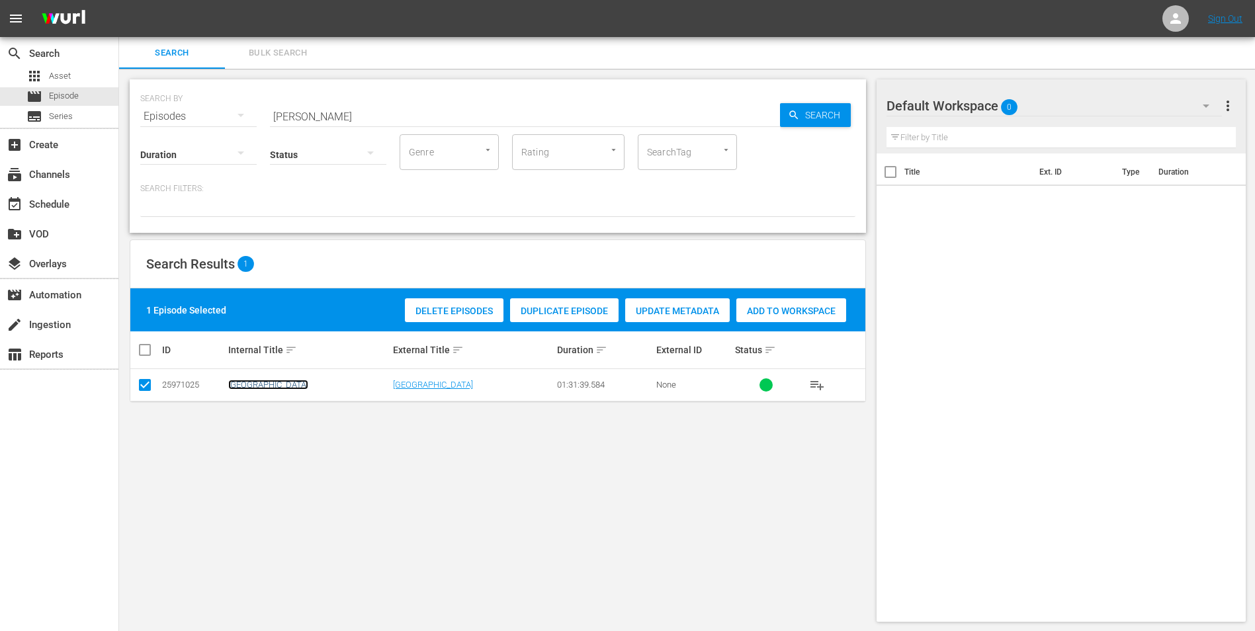
click at [249, 384] on link "[GEOGRAPHIC_DATA]" at bounding box center [268, 385] width 80 height 10
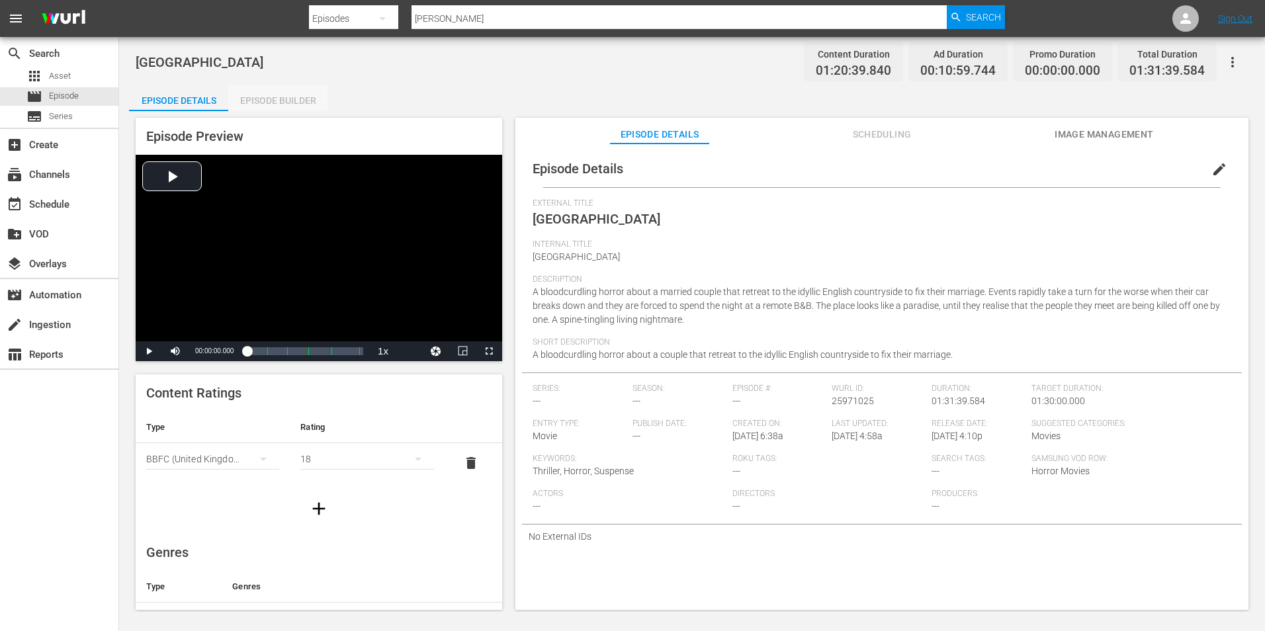
click at [271, 101] on div "Episode Builder" at bounding box center [277, 101] width 99 height 32
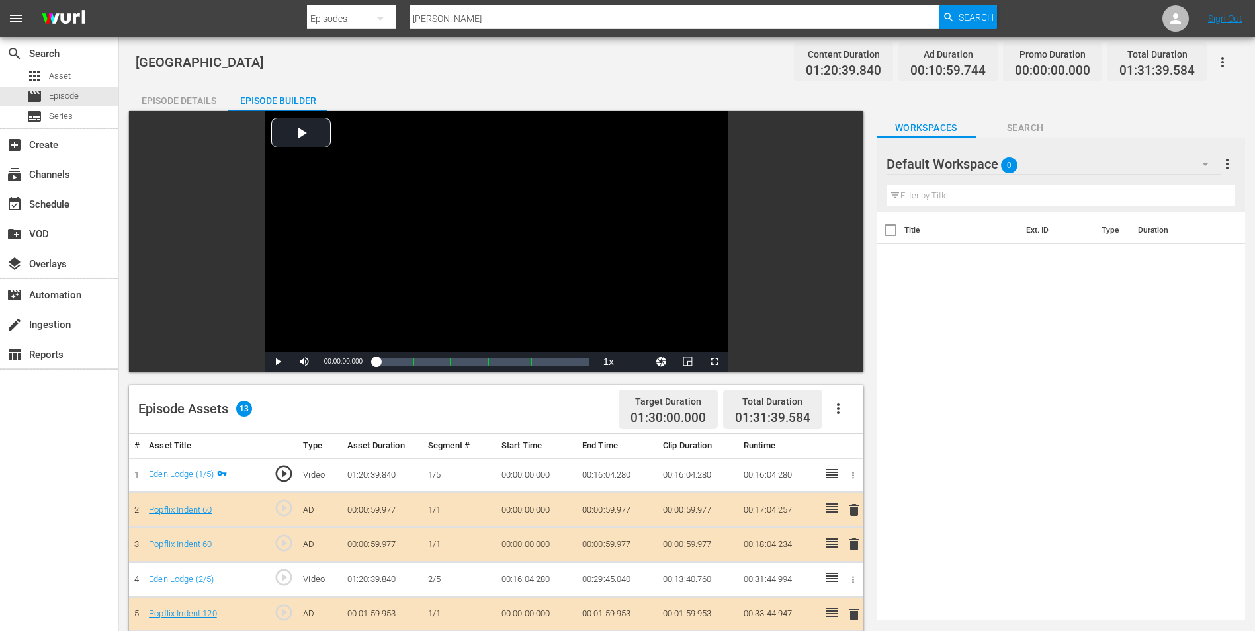
click at [179, 80] on div "Eden Lodge Content Duration 01:20:39.840 Ad Duration 00:10:59.744 Promo Duratio…" at bounding box center [687, 506] width 1136 height 939
click at [165, 101] on div "Episode Details" at bounding box center [178, 101] width 99 height 32
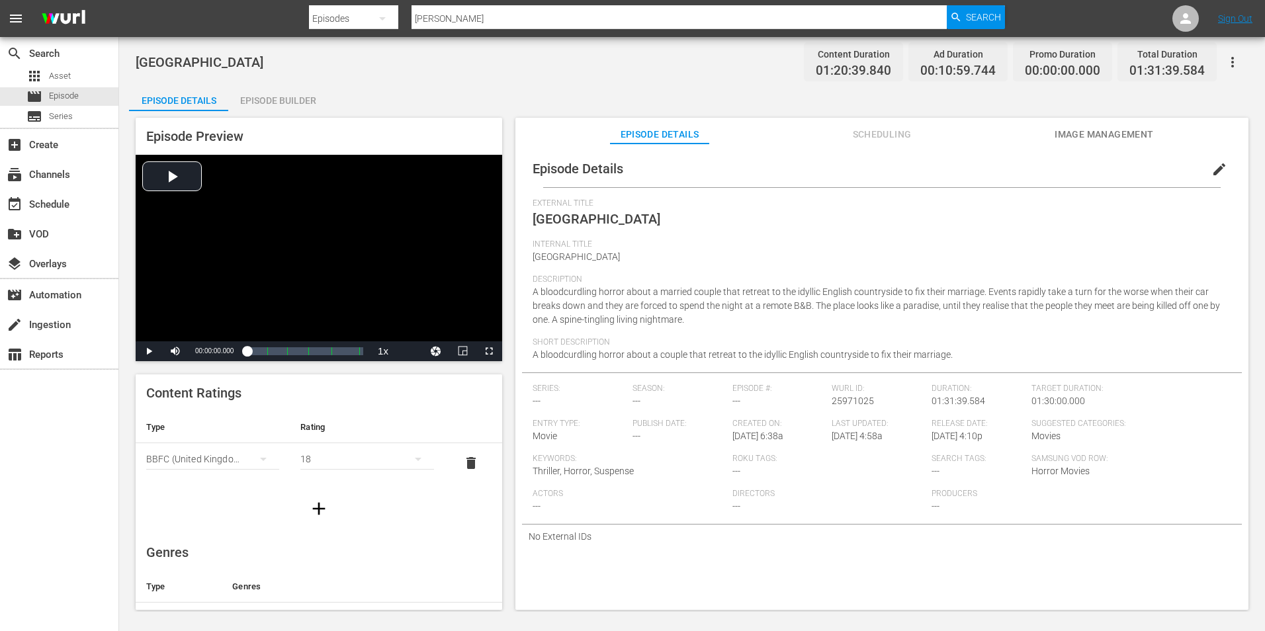
click at [1010, 65] on icon "button" at bounding box center [1232, 62] width 16 height 16
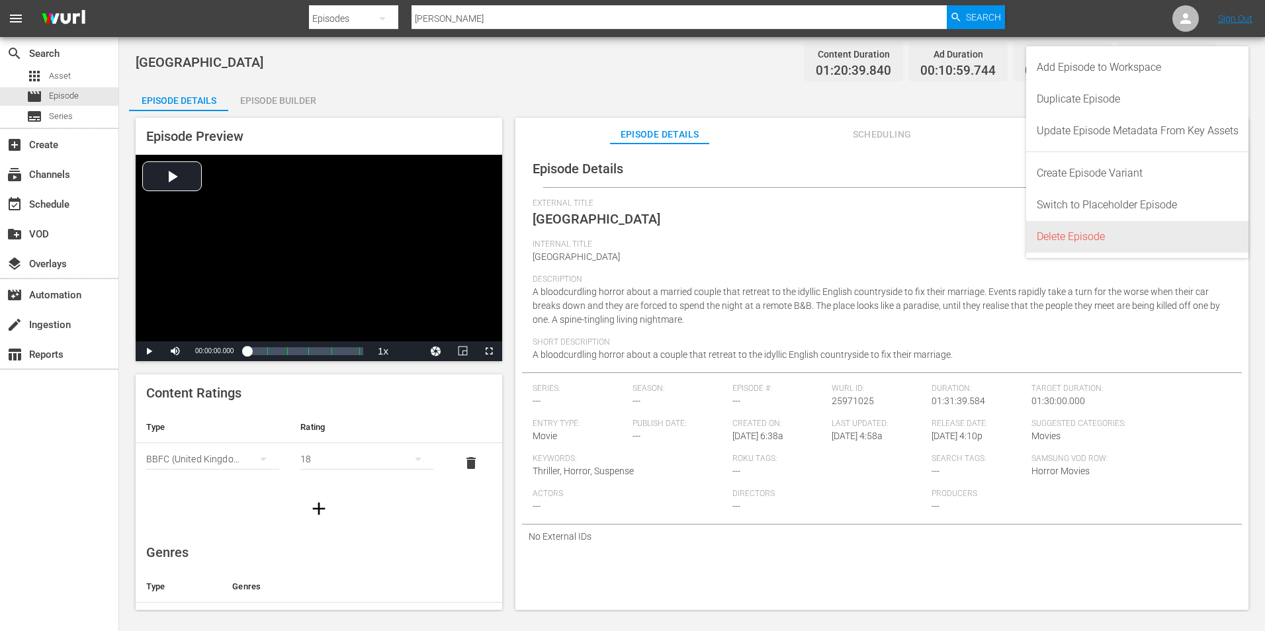
click at [1010, 239] on div "Delete Episode" at bounding box center [1138, 237] width 202 height 32
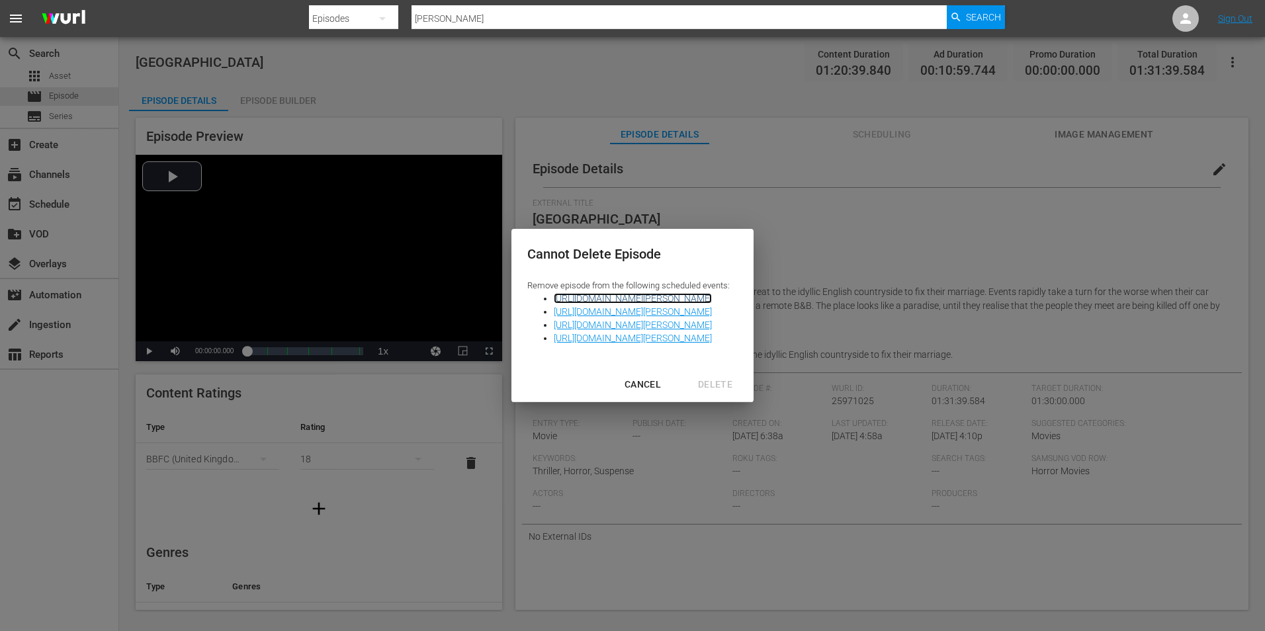
click at [712, 294] on link "[URL][DOMAIN_NAME][PERSON_NAME]" at bounding box center [633, 298] width 158 height 11
